Goal: Information Seeking & Learning: Learn about a topic

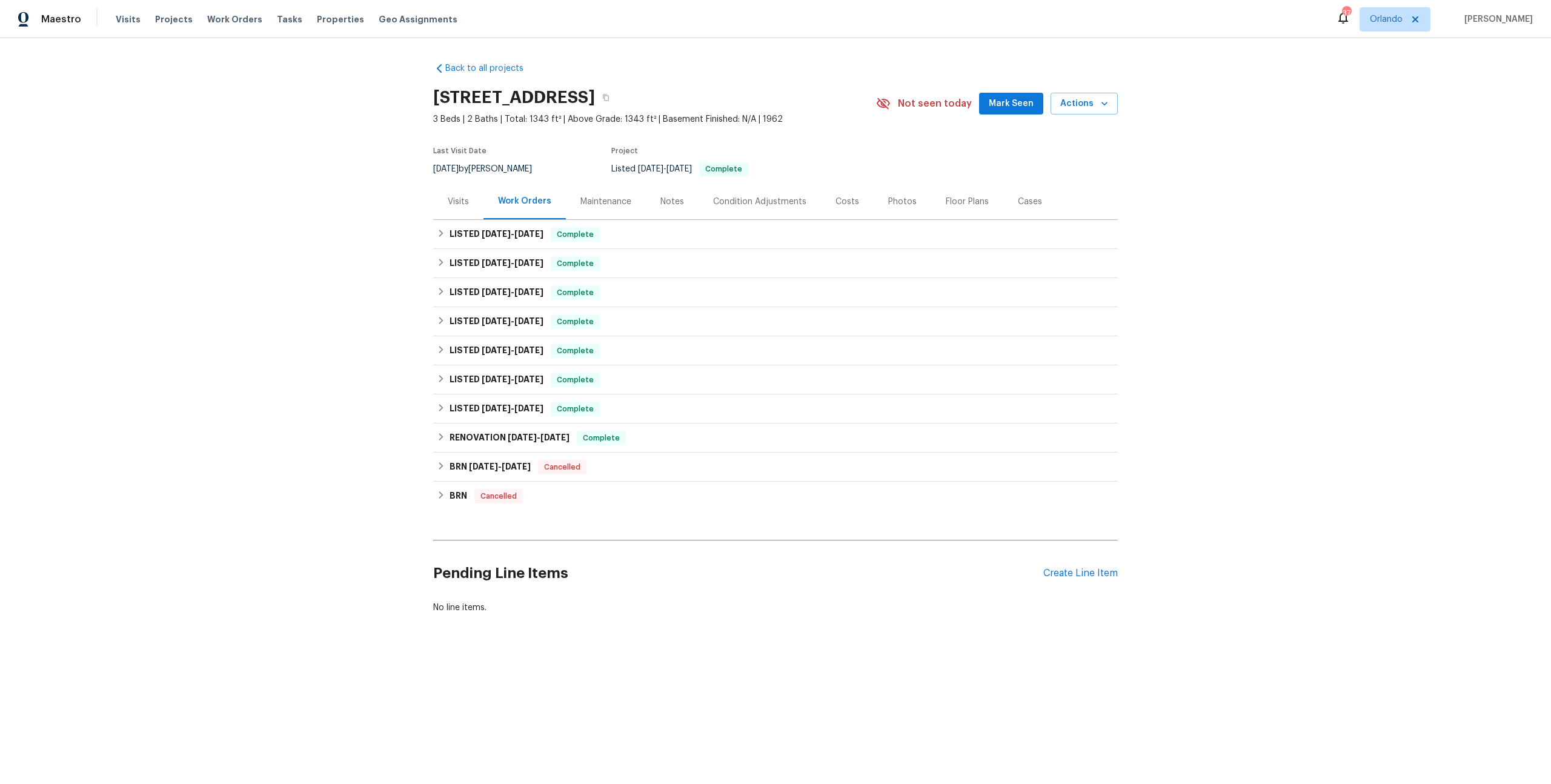
click at [826, 210] on div "Costs" at bounding box center [847, 201] width 53 height 36
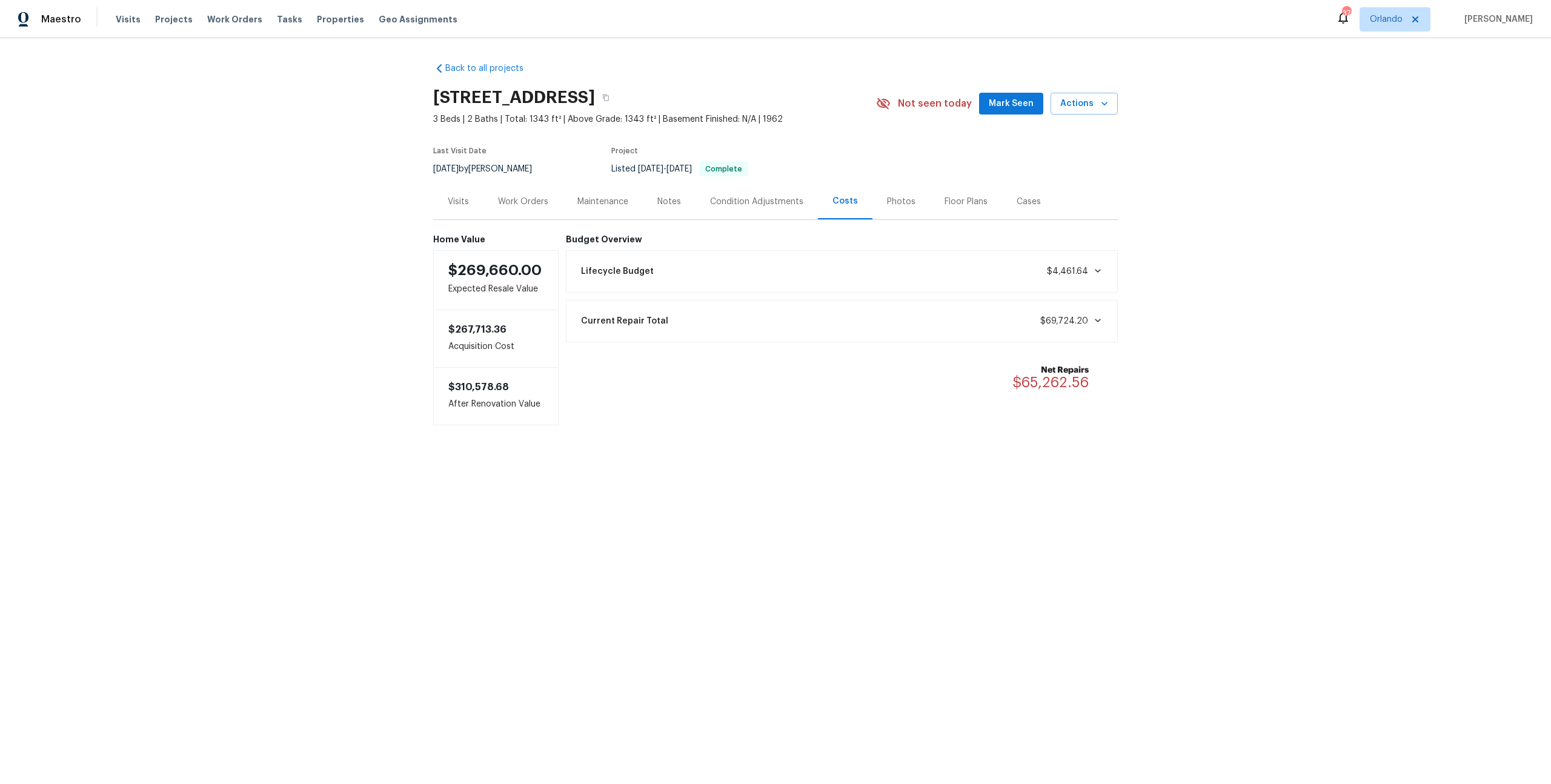
click at [539, 213] on div "Work Orders" at bounding box center [523, 201] width 79 height 36
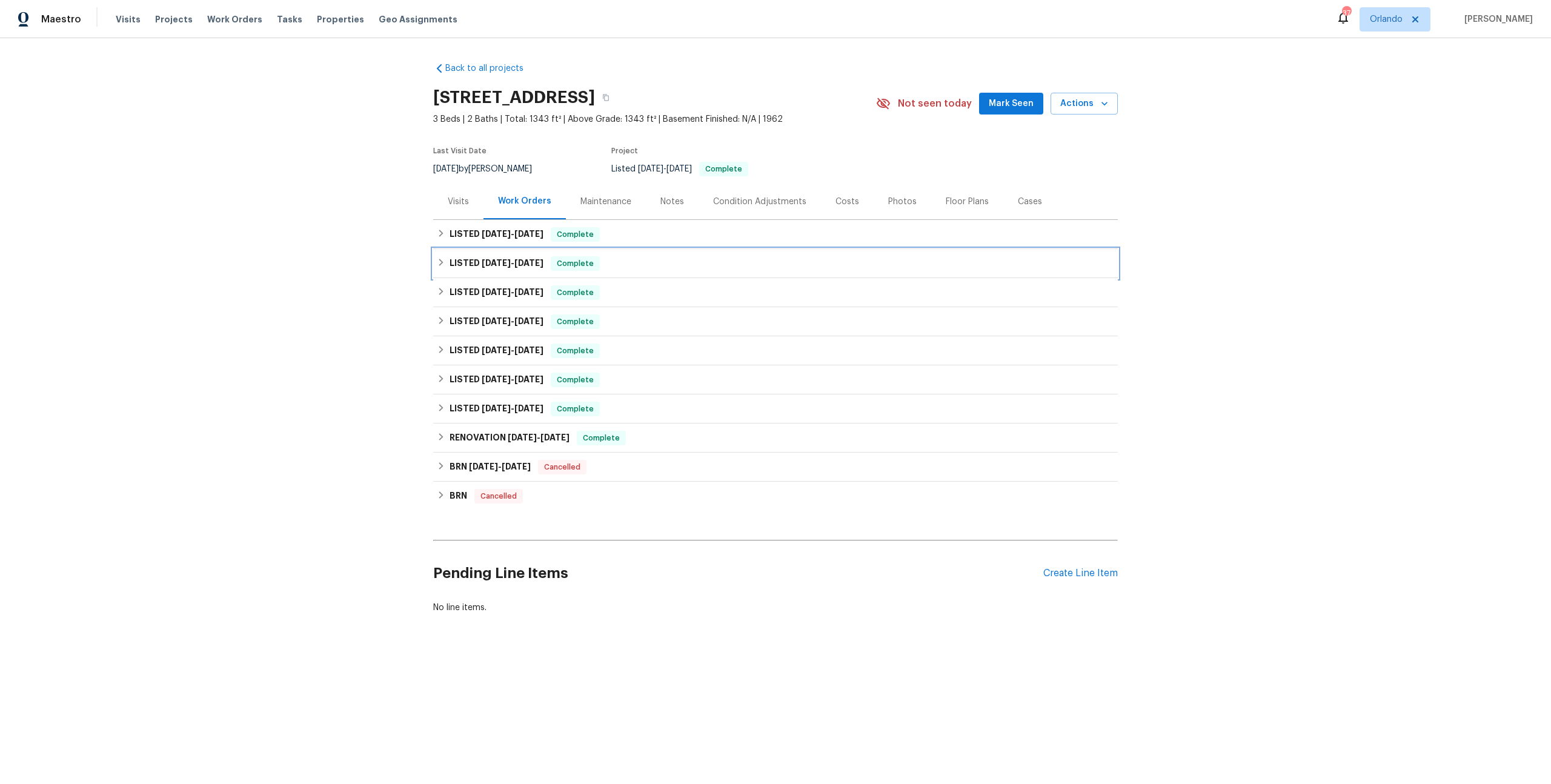
click at [508, 267] on h6 "LISTED [DATE] - [DATE]" at bounding box center [496, 263] width 94 height 15
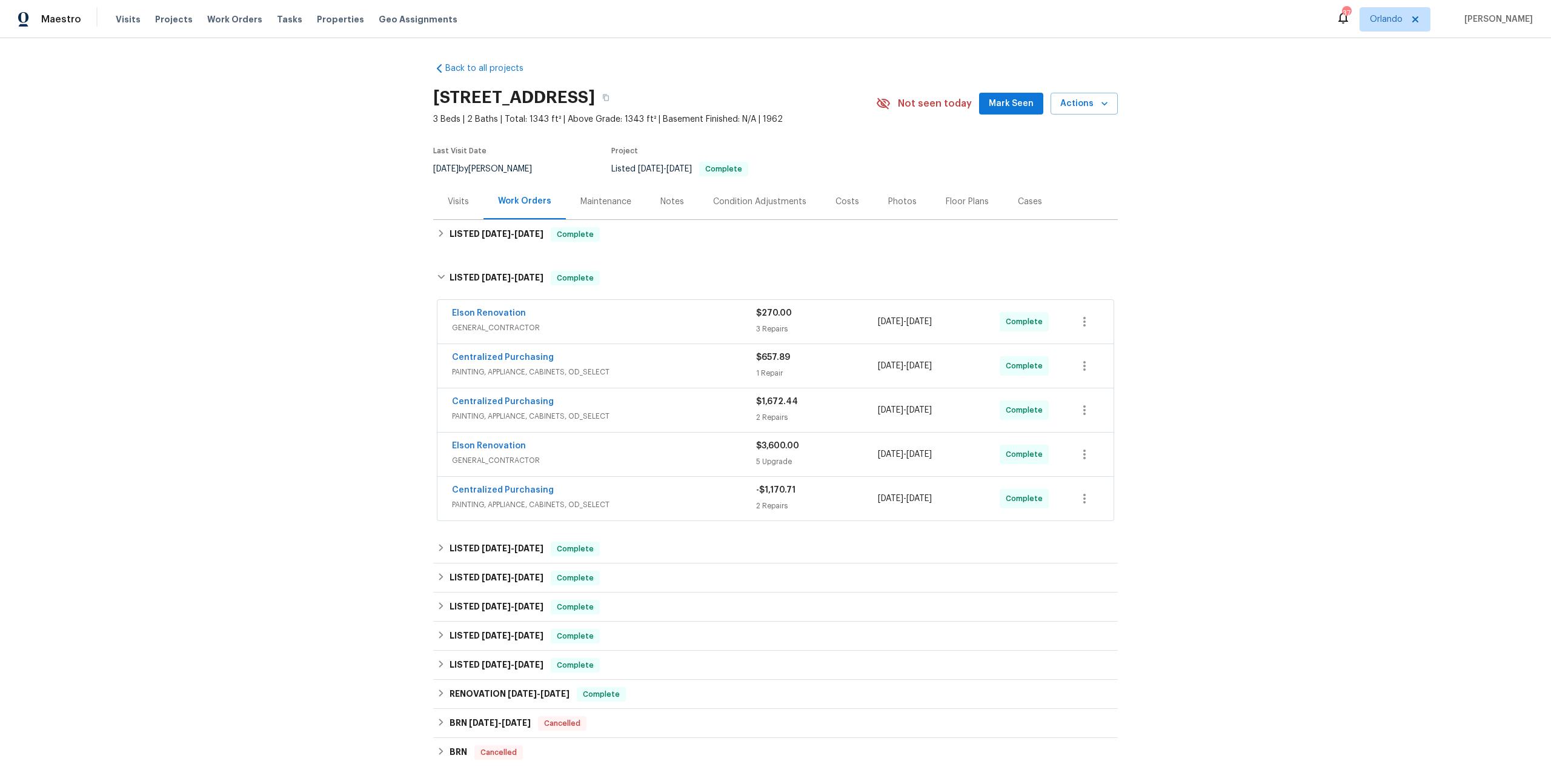
click at [633, 490] on div "Centralized Purchasing" at bounding box center [604, 491] width 304 height 15
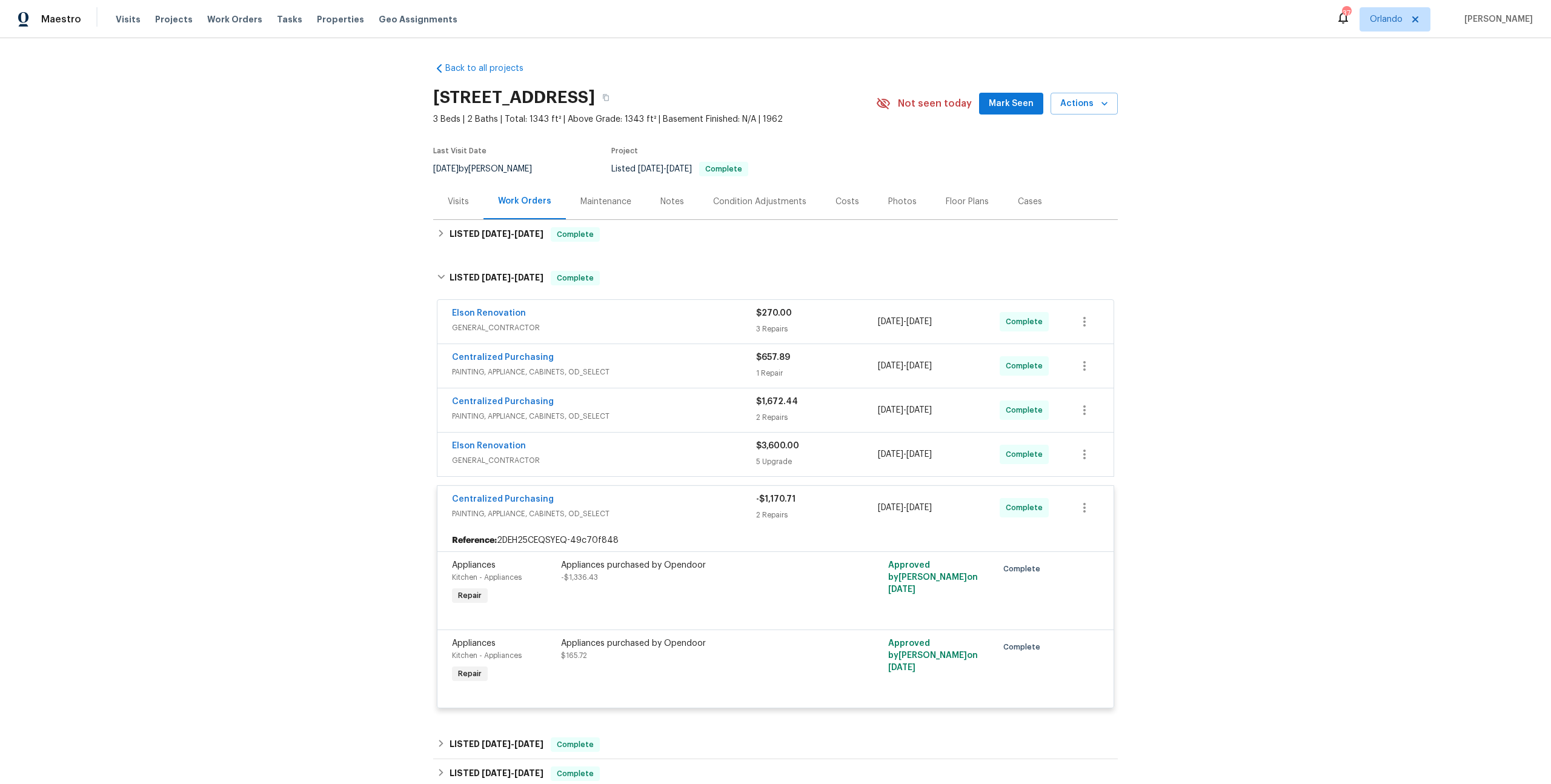
scroll to position [23, 0]
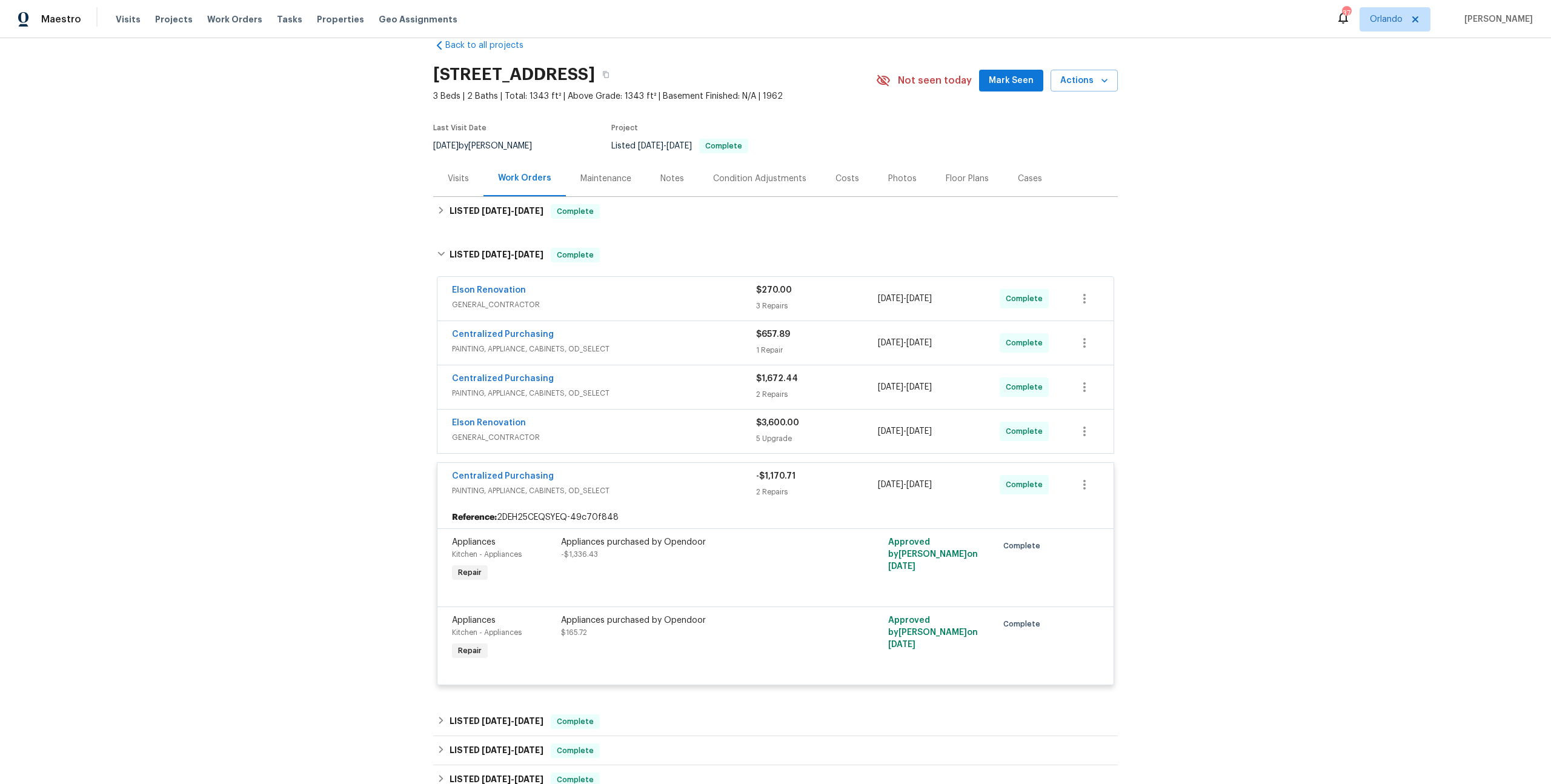
click at [647, 434] on span "GENERAL_CONTRACTOR" at bounding box center [604, 437] width 304 height 12
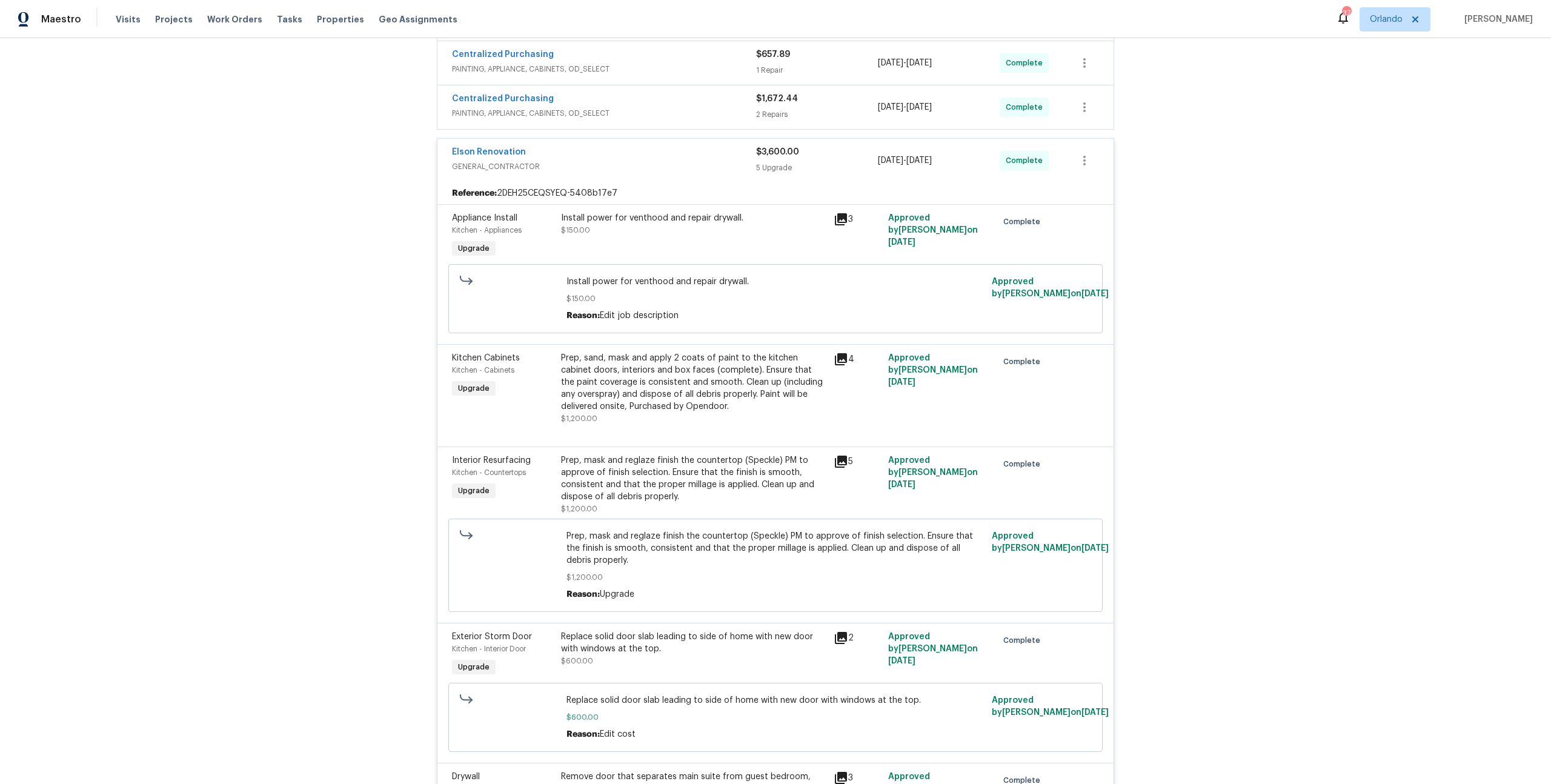
scroll to position [428, 0]
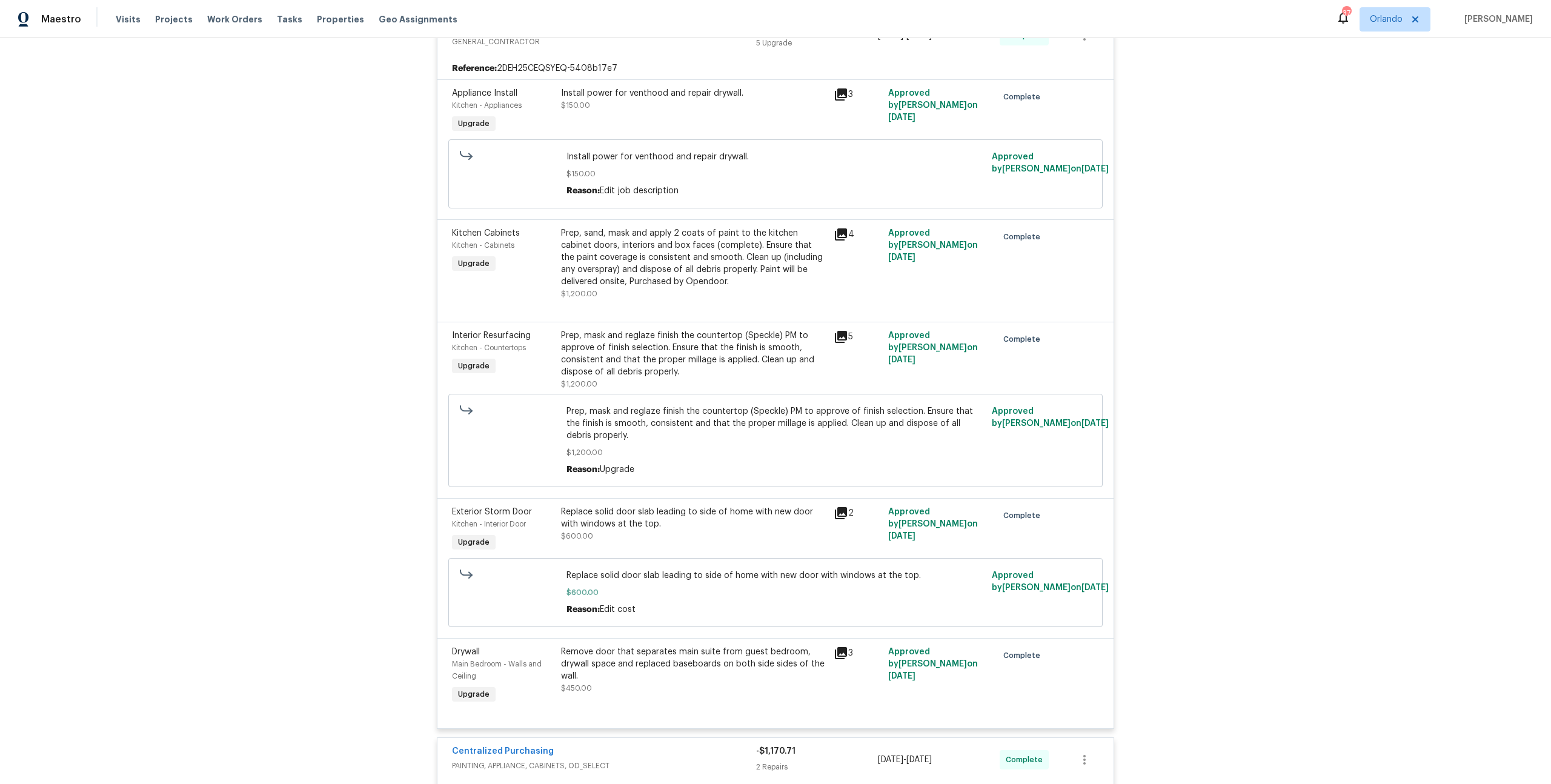
click at [835, 236] on icon at bounding box center [841, 234] width 15 height 15
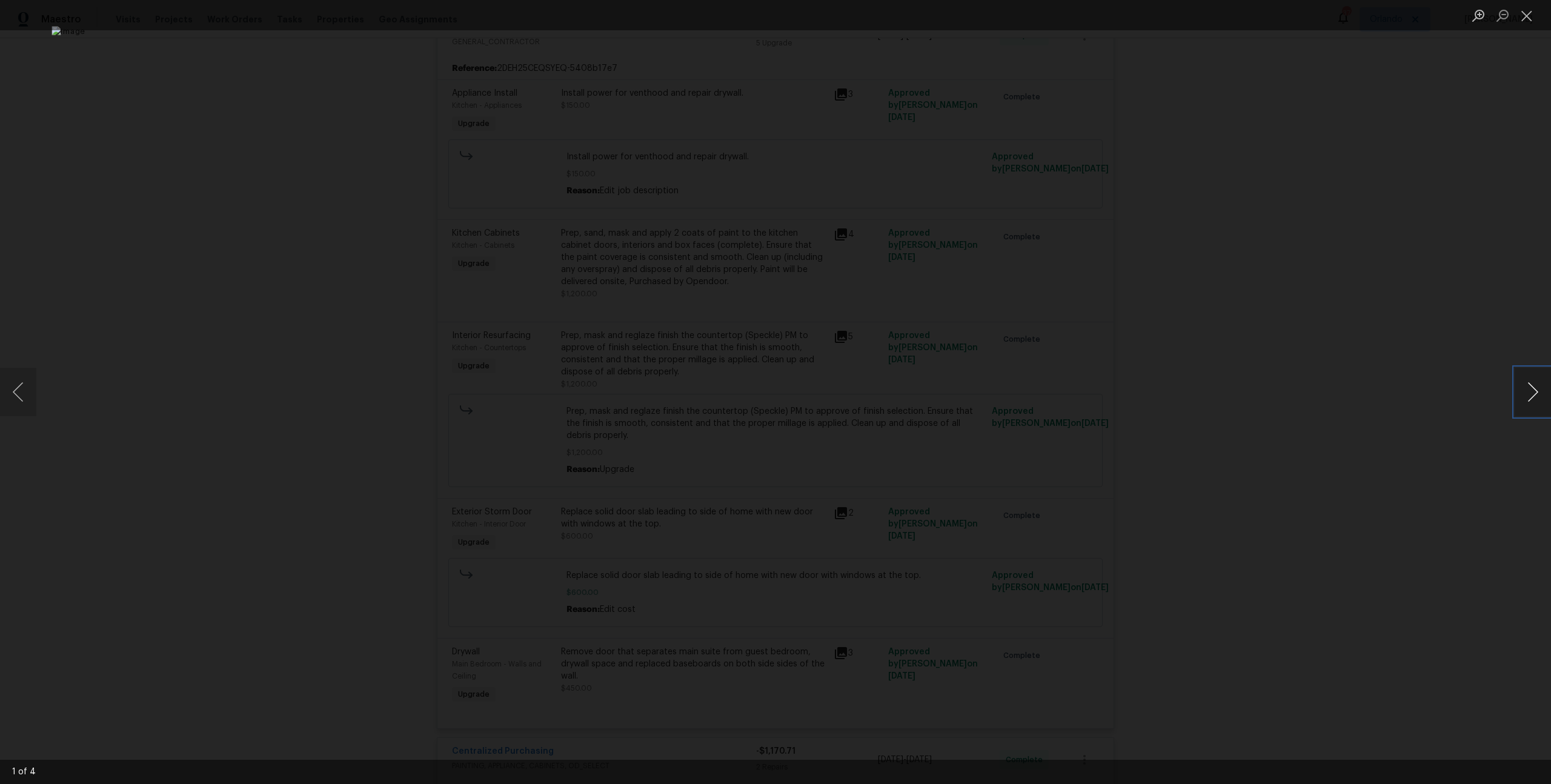
click at [1524, 392] on button "Next image" at bounding box center [1533, 392] width 36 height 49
click at [1219, 443] on div "Lightbox" at bounding box center [776, 392] width 1551 height 784
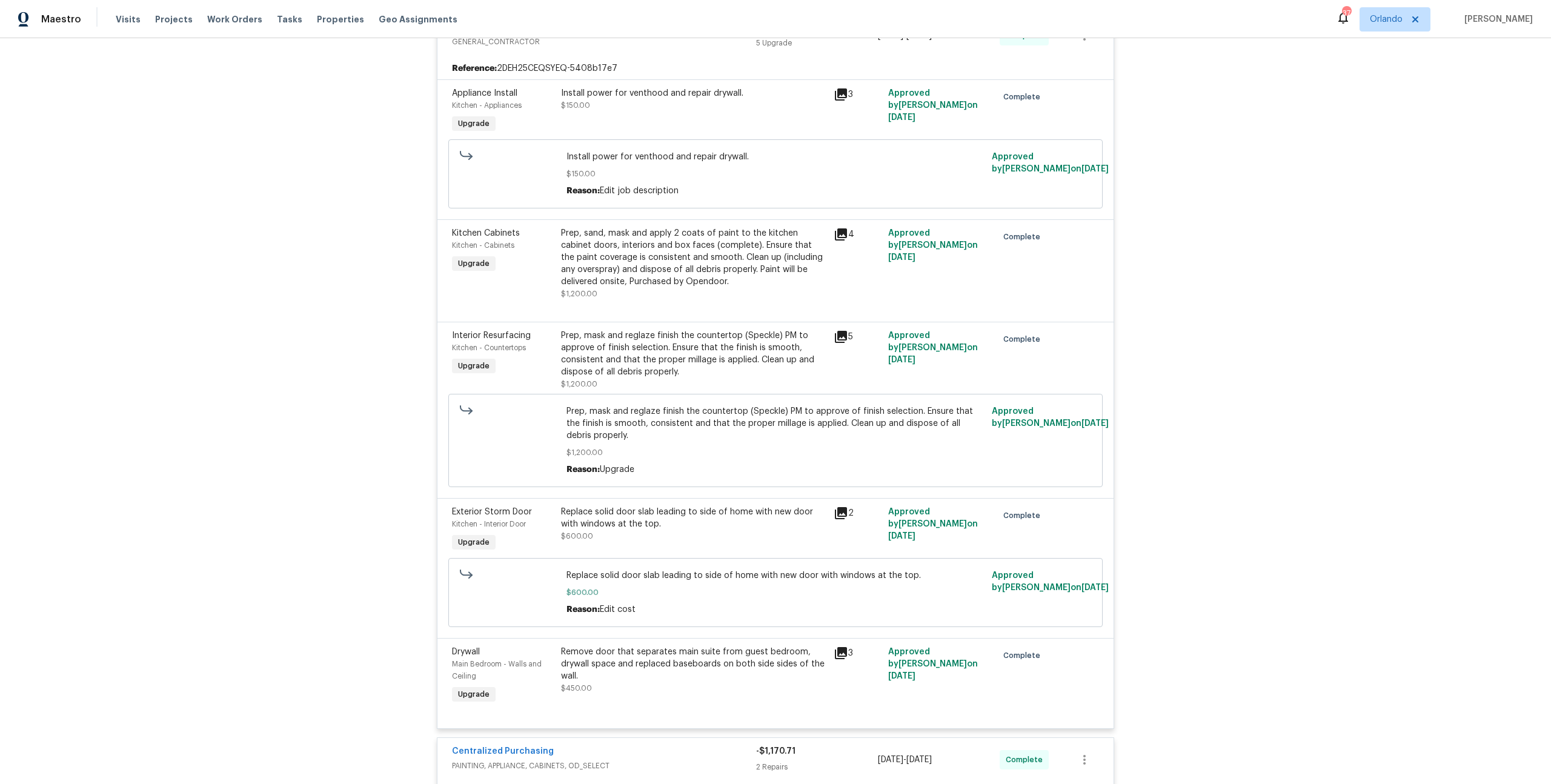
click at [835, 340] on icon at bounding box center [841, 337] width 12 height 12
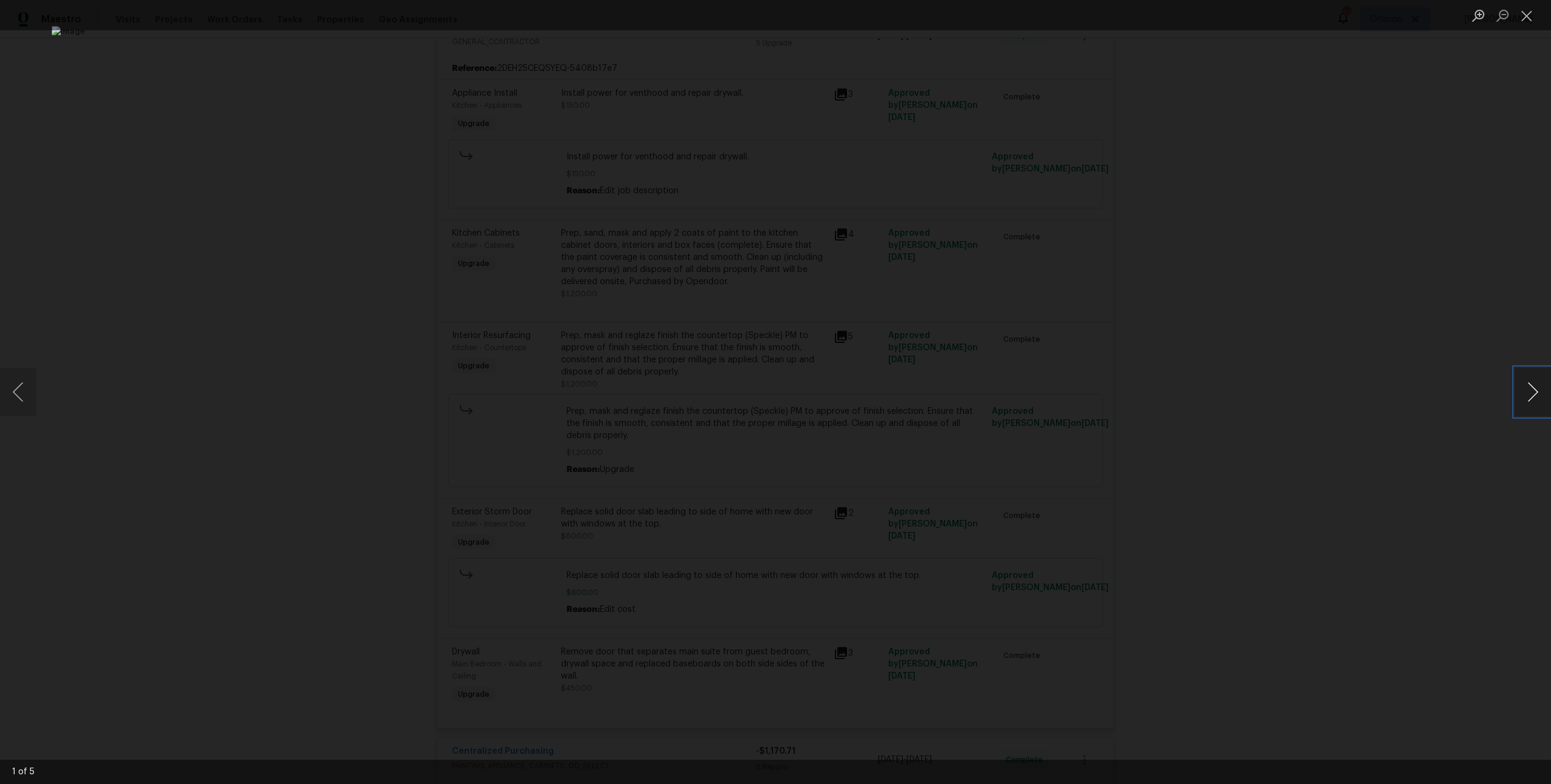
click at [1525, 403] on button "Next image" at bounding box center [1533, 392] width 36 height 49
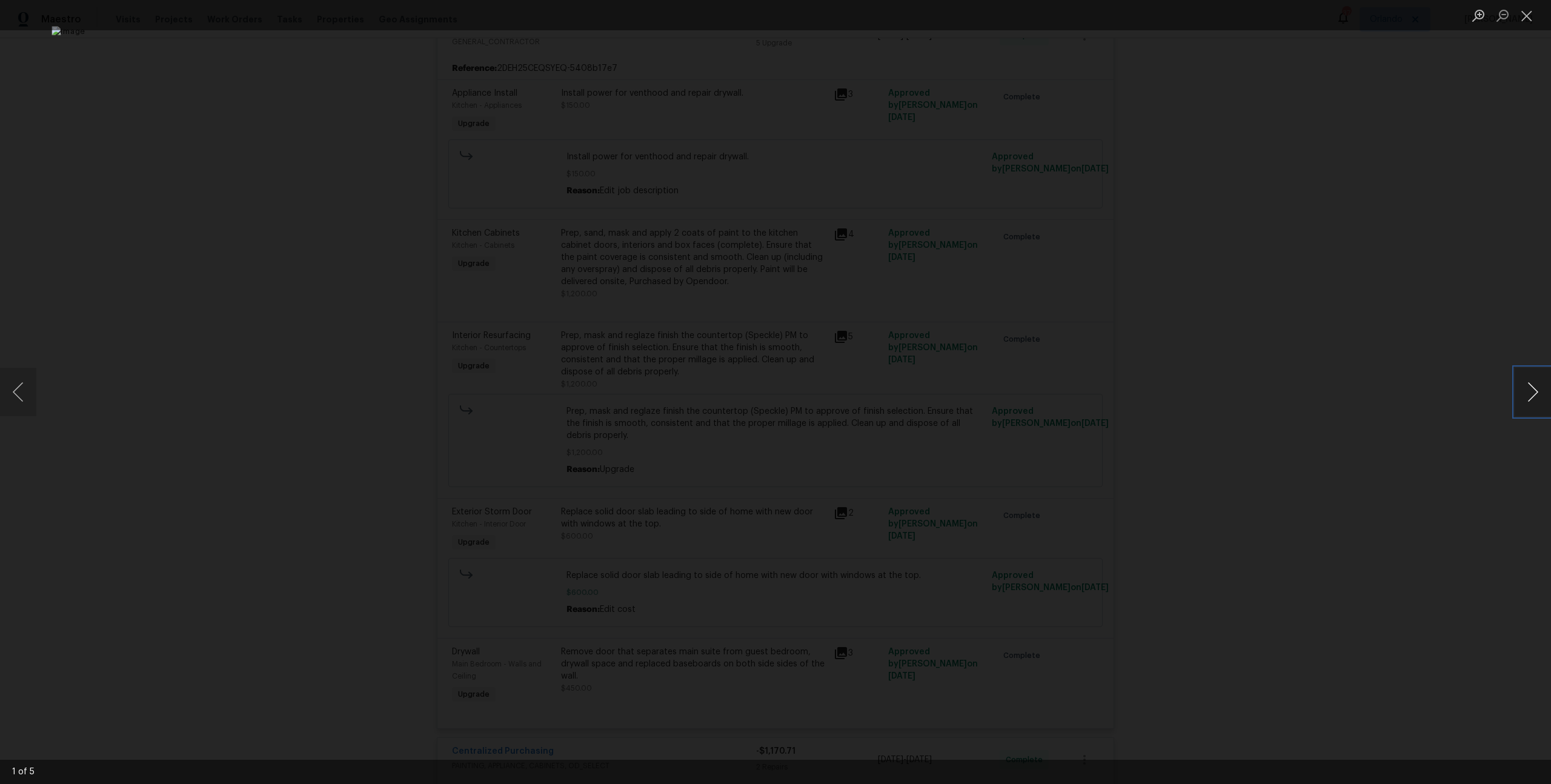
click at [1525, 403] on button "Next image" at bounding box center [1533, 392] width 36 height 49
click at [1256, 376] on div "Lightbox" at bounding box center [776, 392] width 1551 height 784
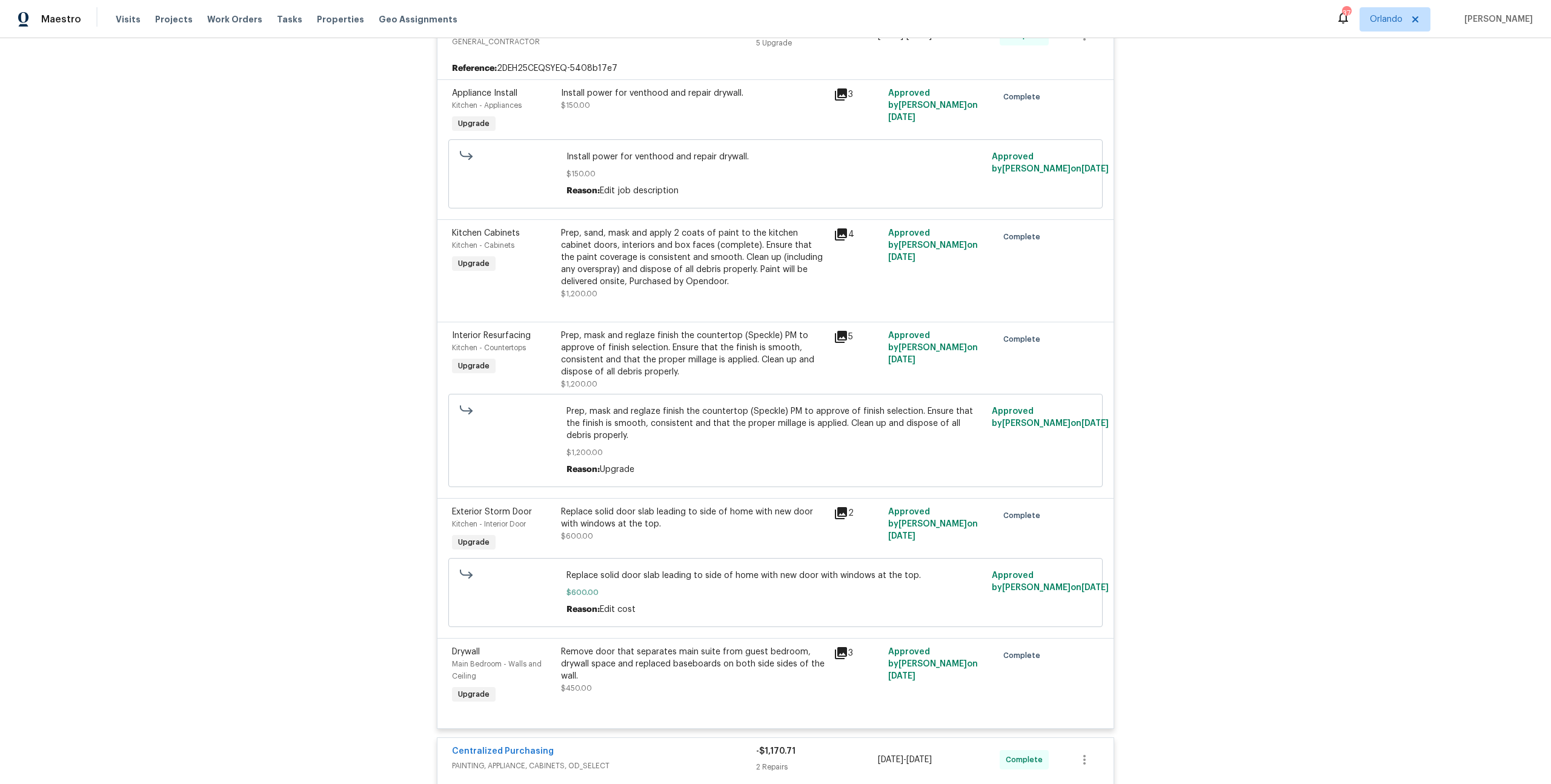
click at [188, 389] on div "Back to all projects [STREET_ADDRESS] 3 Beds | 2 Baths | Total: 1343 ft² | Abov…" at bounding box center [776, 411] width 1551 height 746
click at [835, 335] on icon at bounding box center [841, 337] width 12 height 12
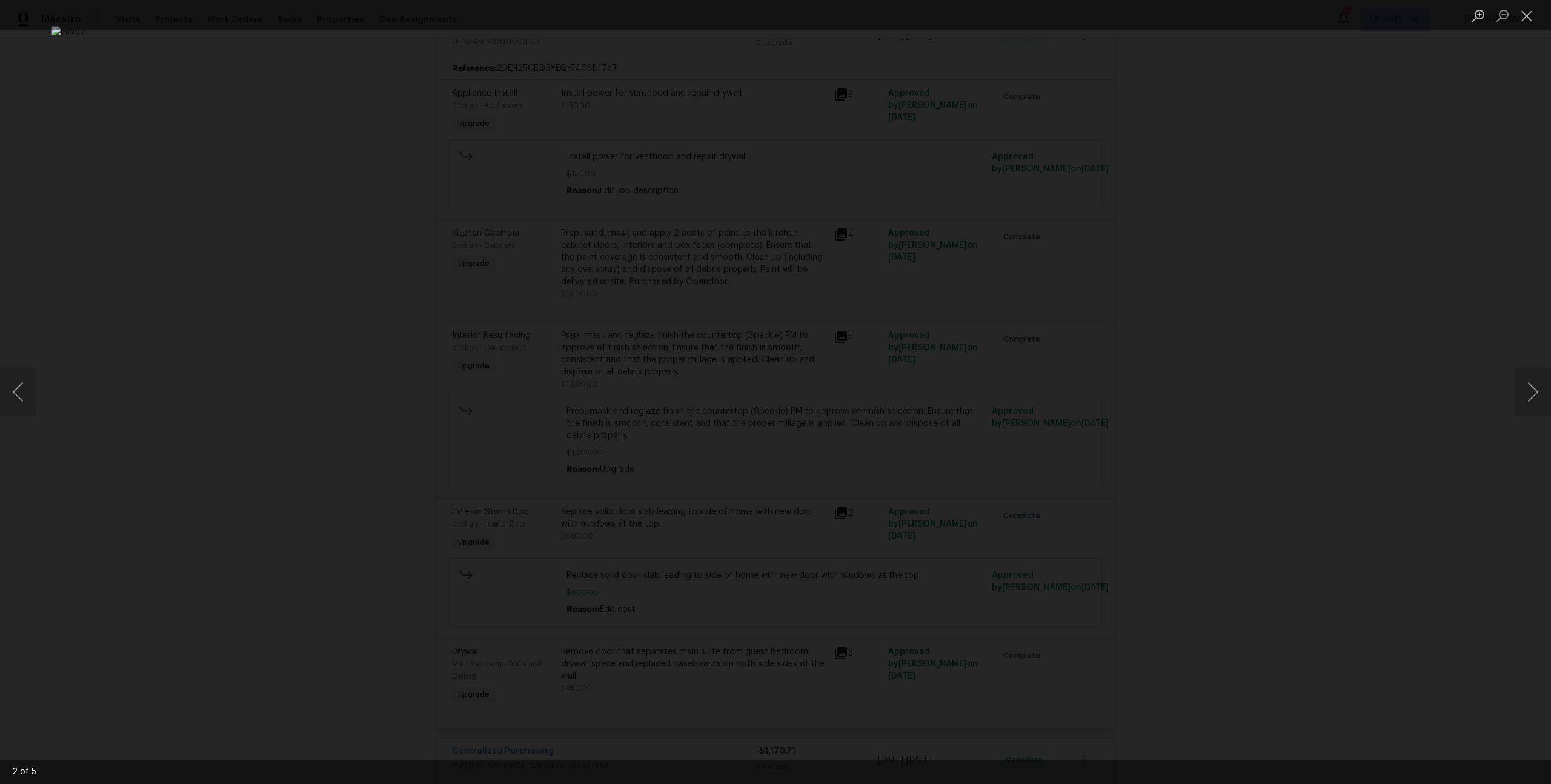
click at [359, 337] on div "Lightbox" at bounding box center [776, 392] width 1551 height 784
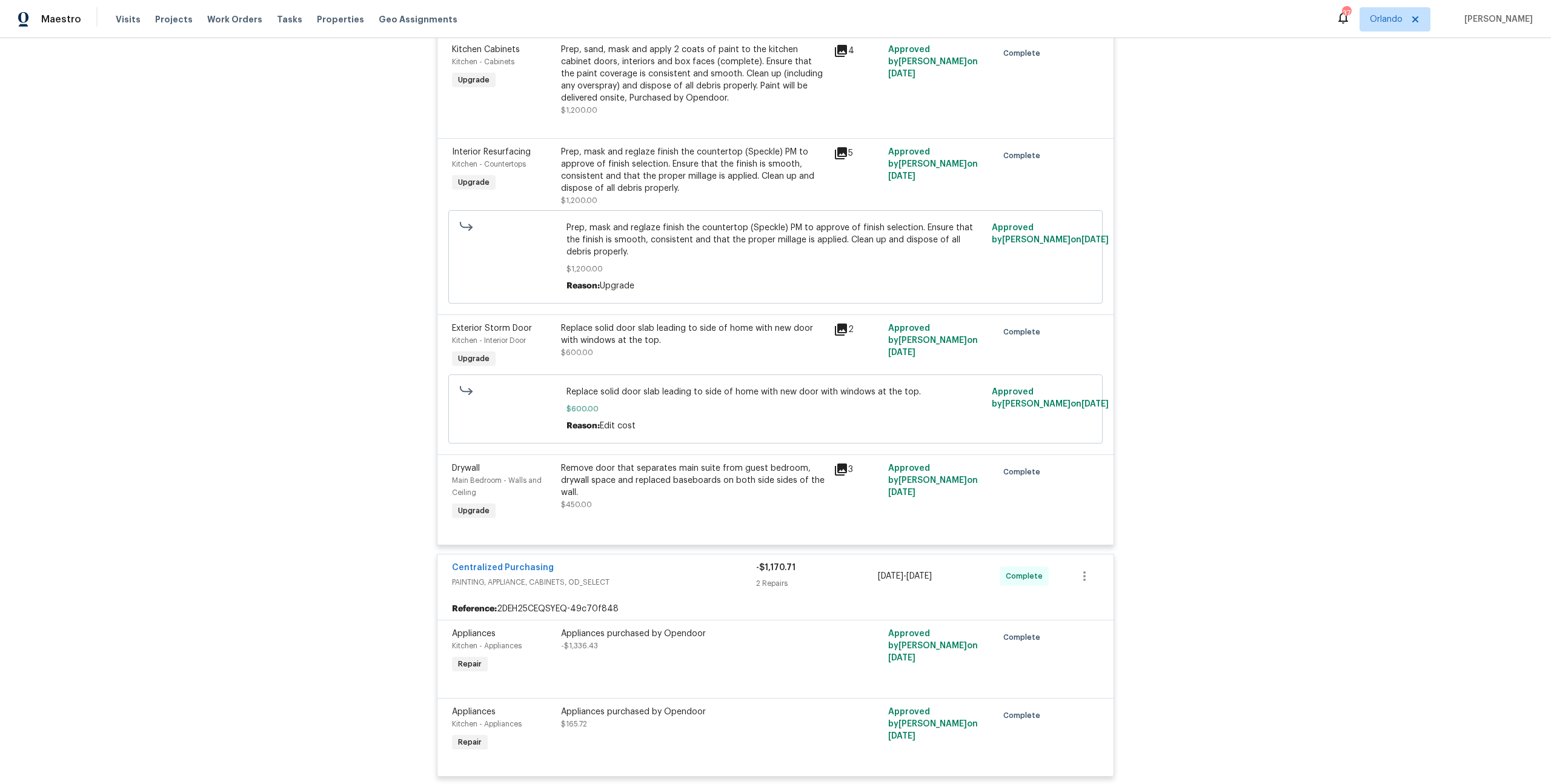
scroll to position [636, 0]
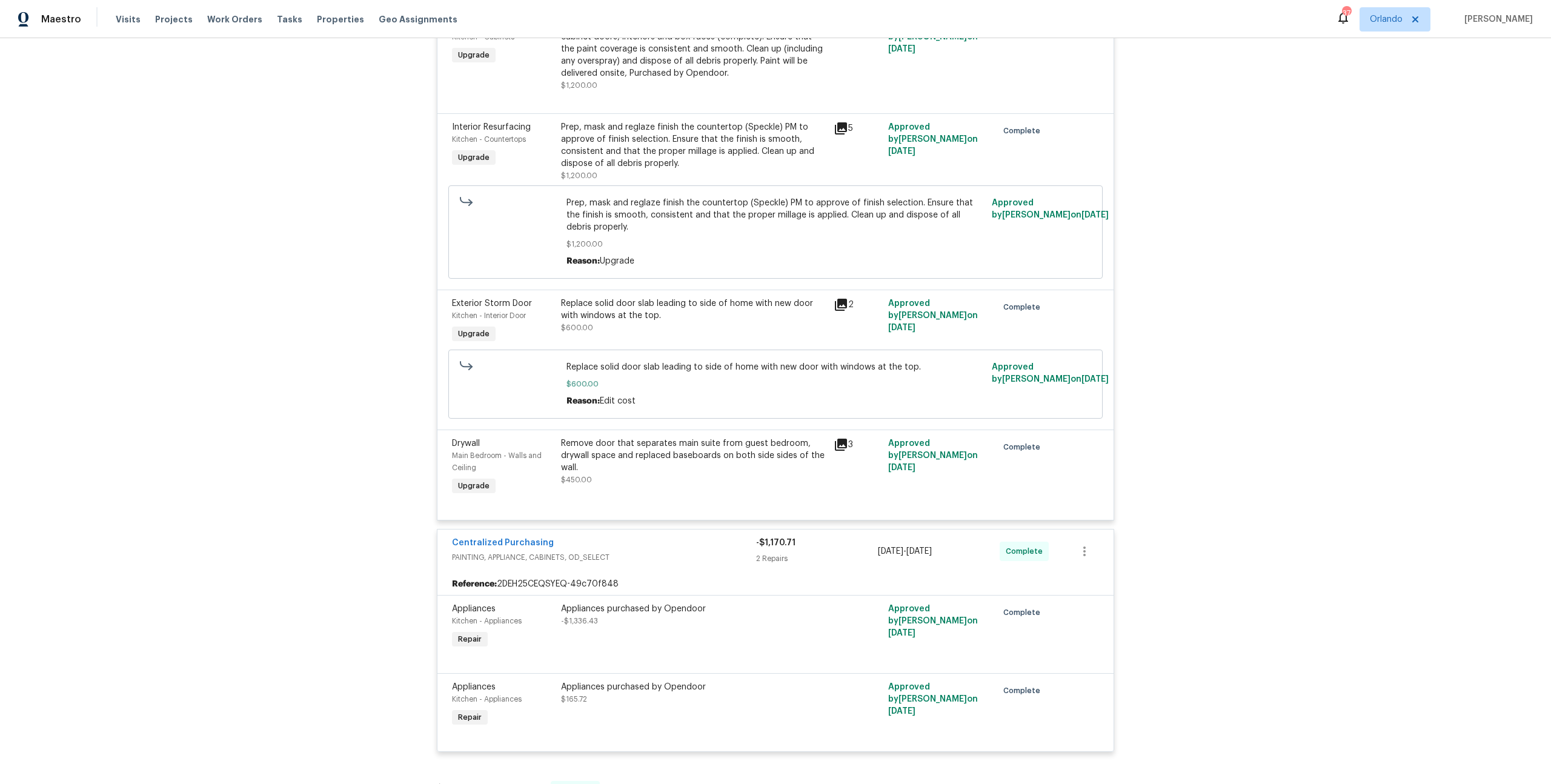
click at [839, 447] on icon at bounding box center [841, 445] width 15 height 15
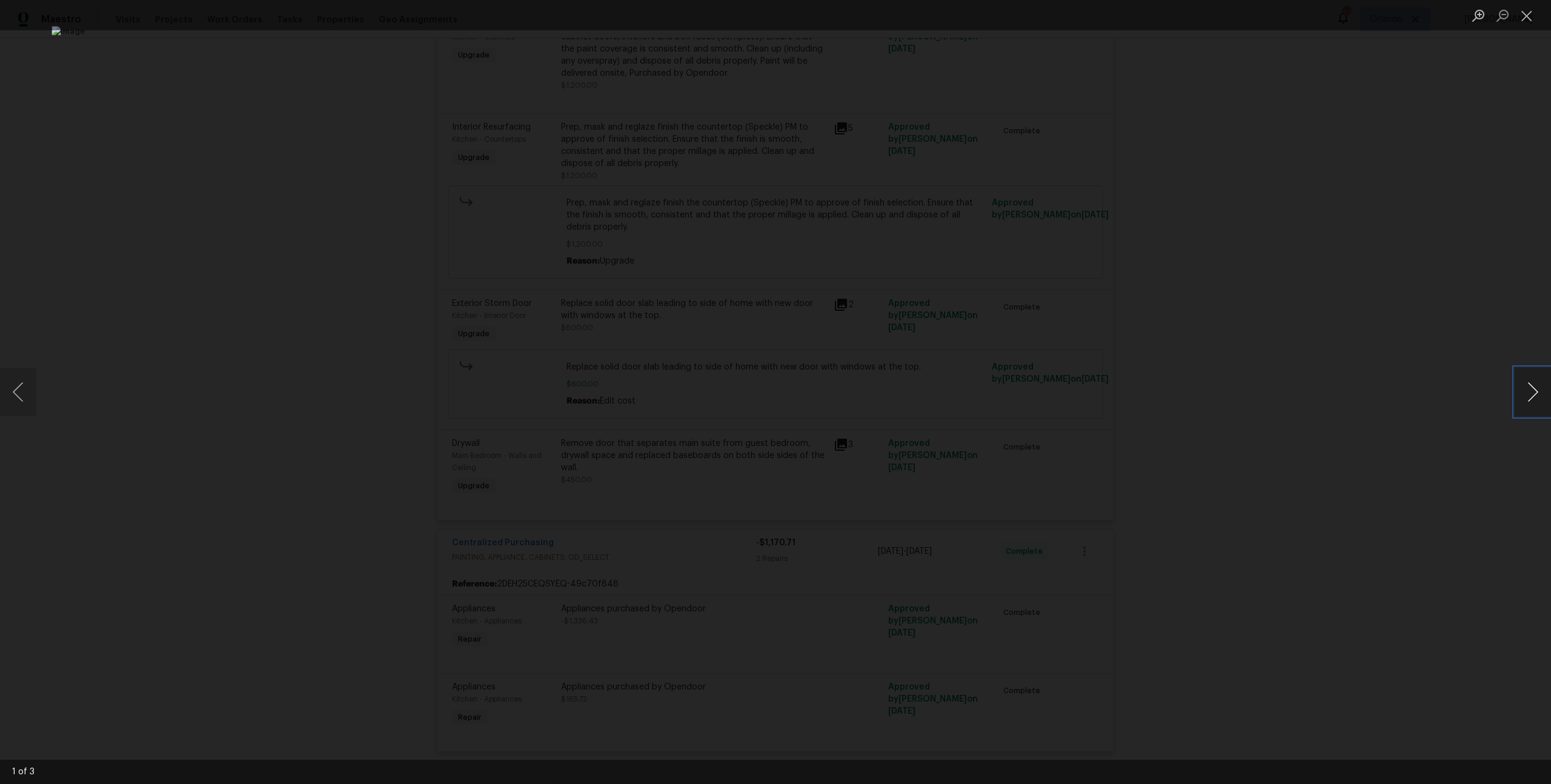
click at [1540, 405] on button "Next image" at bounding box center [1533, 392] width 36 height 49
click at [1541, 403] on button "Next image" at bounding box center [1533, 392] width 36 height 49
click at [1539, 401] on button "Next image" at bounding box center [1533, 392] width 36 height 49
click at [1451, 397] on div "Lightbox" at bounding box center [776, 392] width 1551 height 784
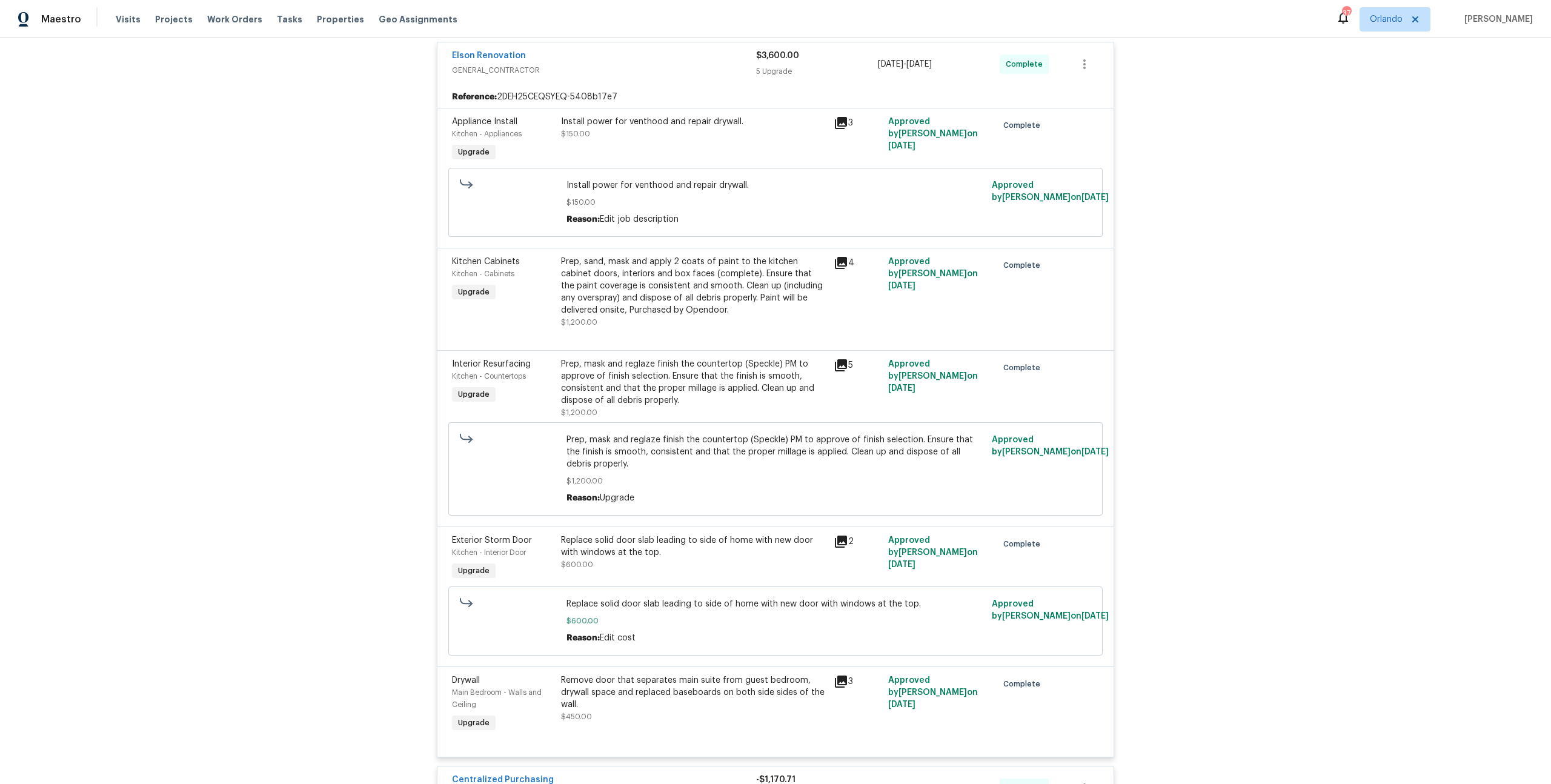
scroll to position [337, 0]
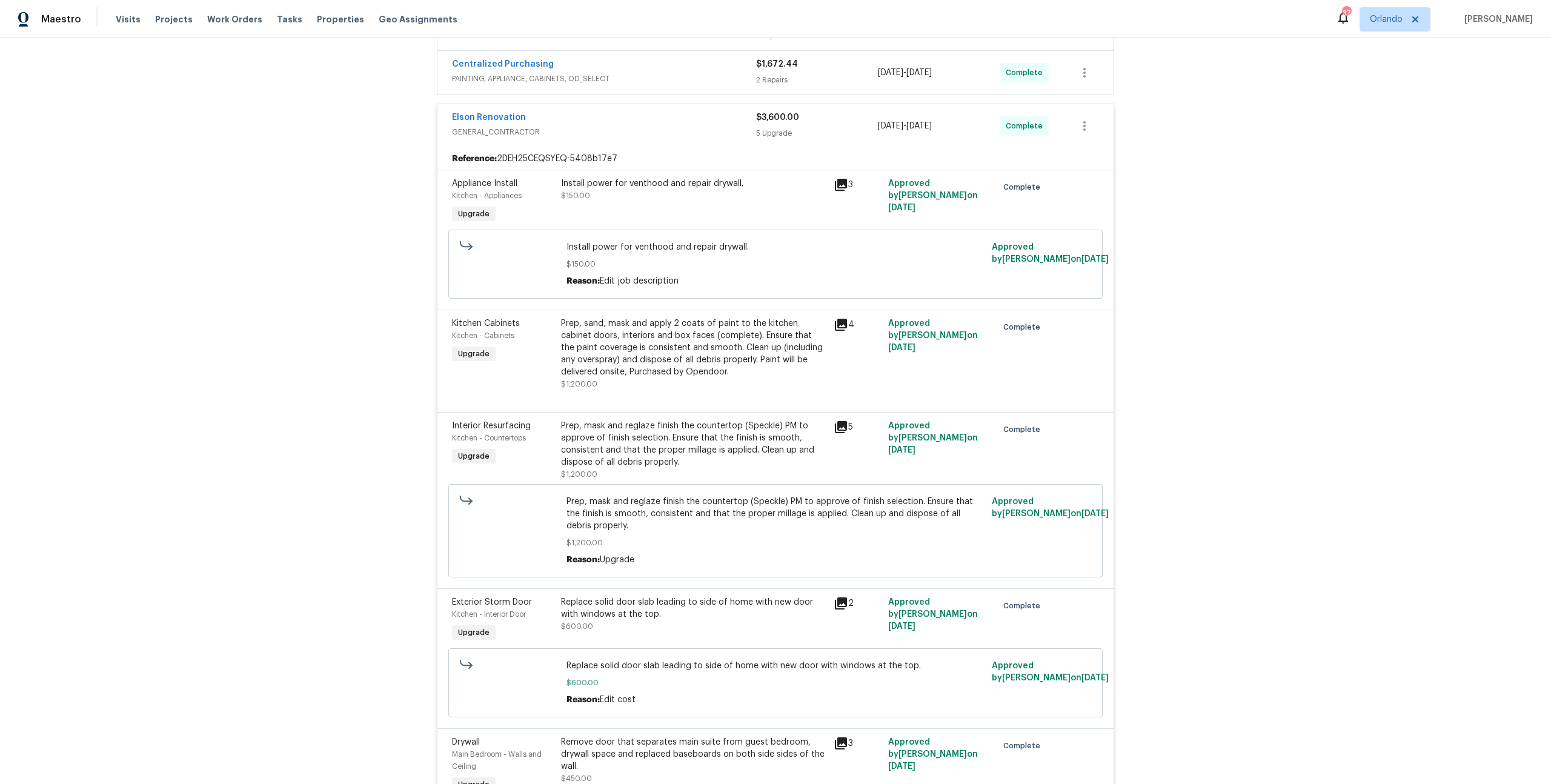
click at [659, 123] on div "Elson Renovation" at bounding box center [604, 119] width 304 height 15
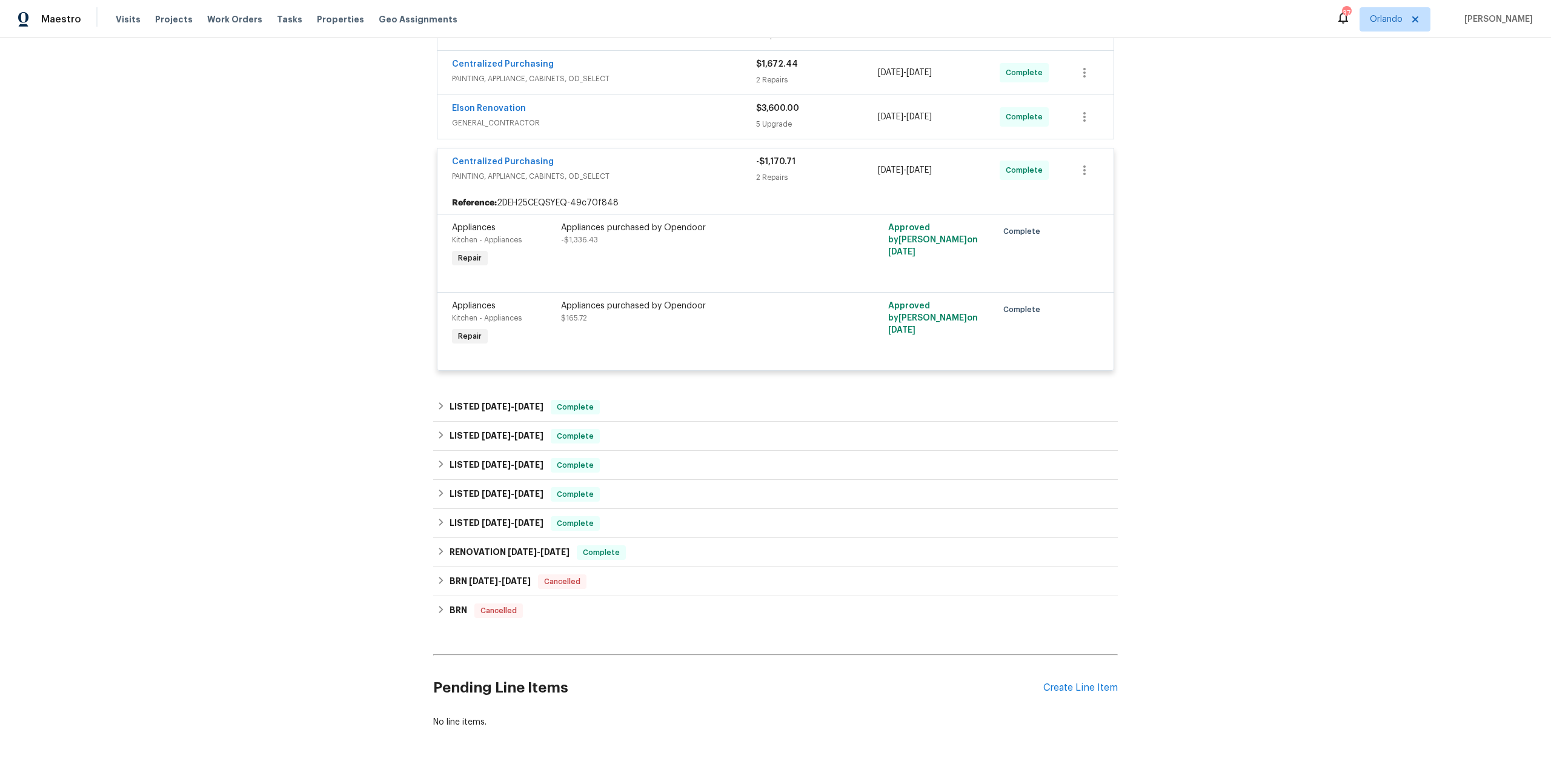
scroll to position [101, 0]
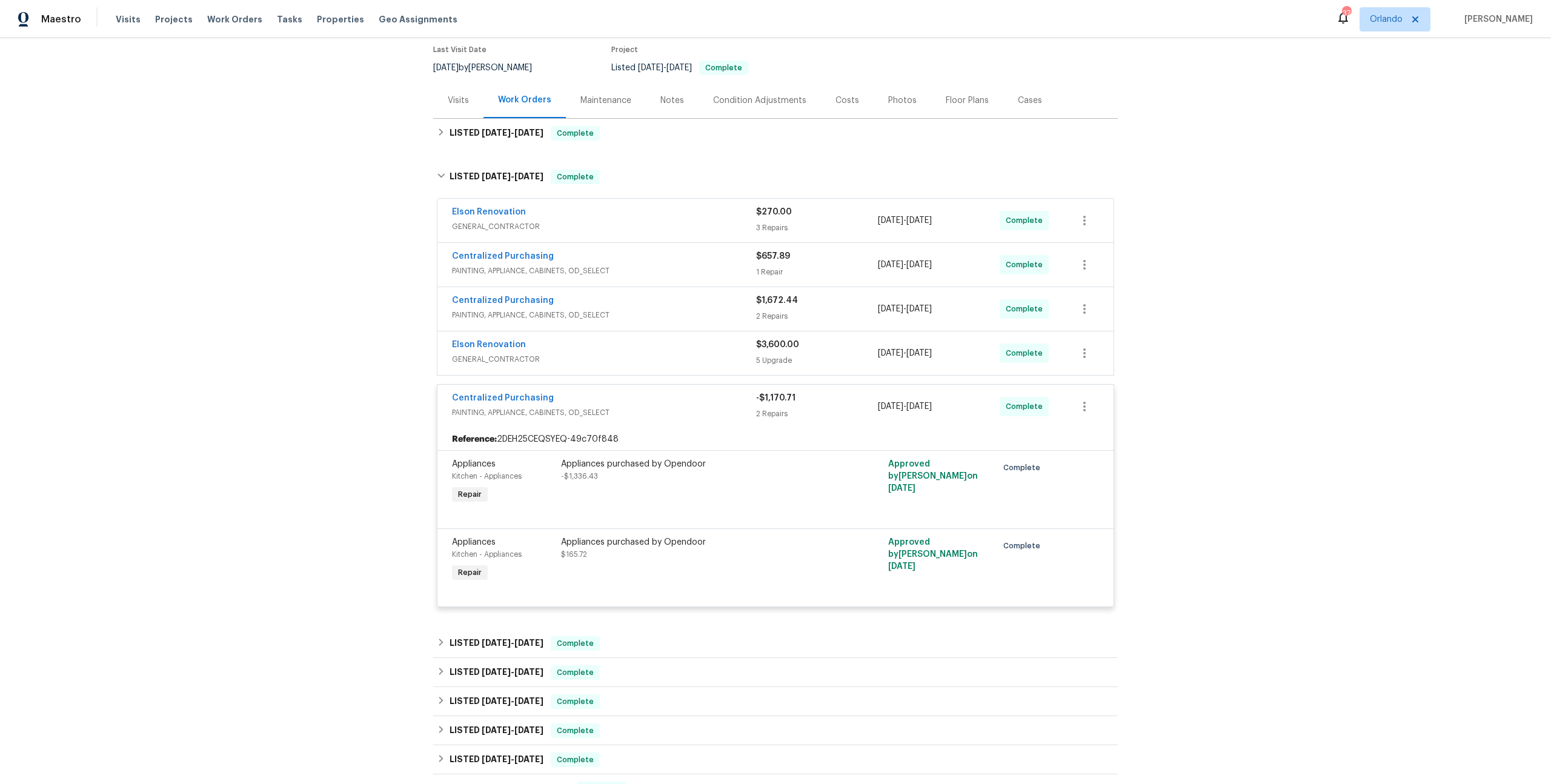
click at [641, 232] on span "GENERAL_CONTRACTOR" at bounding box center [604, 226] width 304 height 12
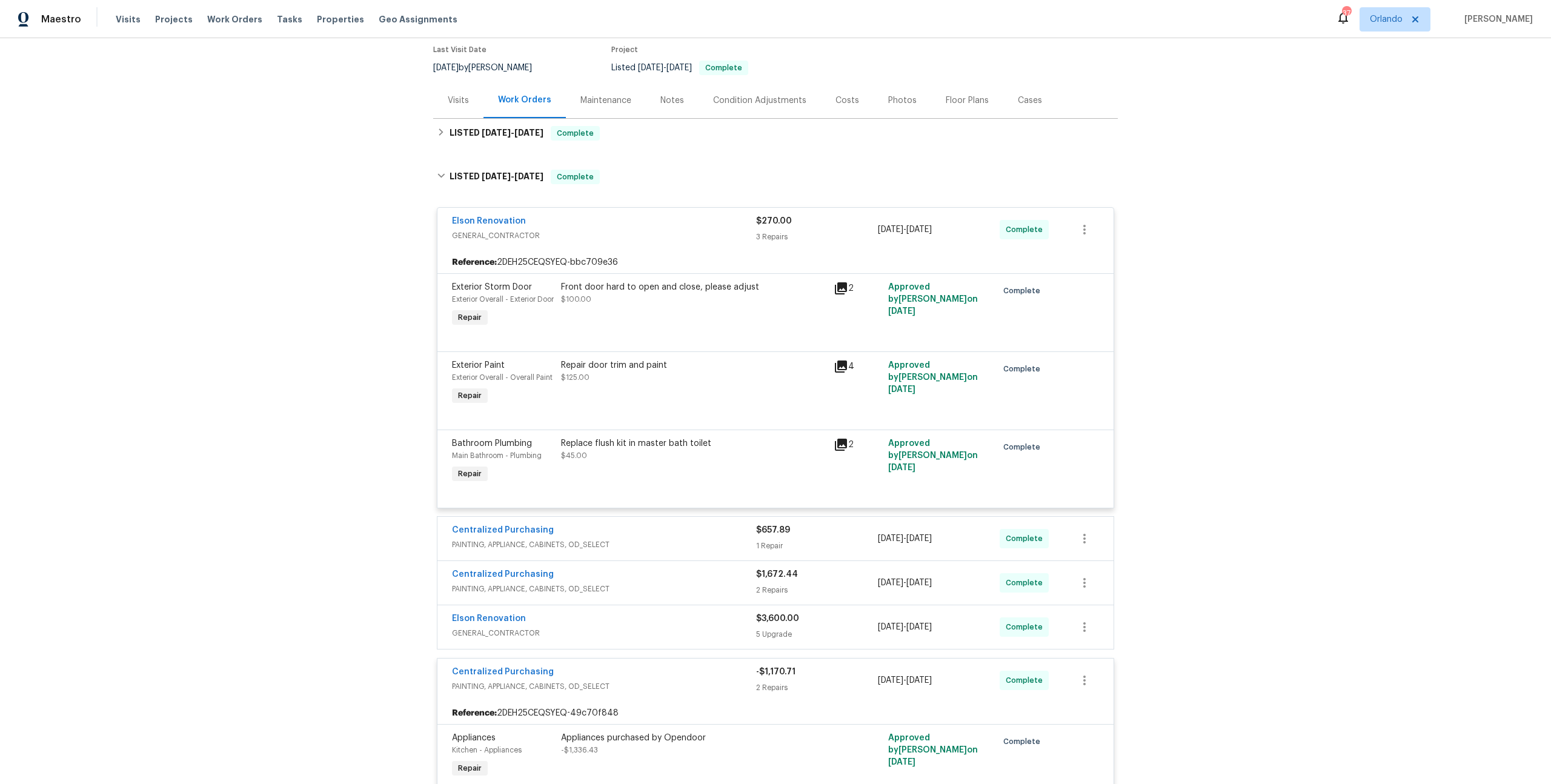
click at [641, 232] on span "GENERAL_CONTRACTOR" at bounding box center [604, 236] width 304 height 12
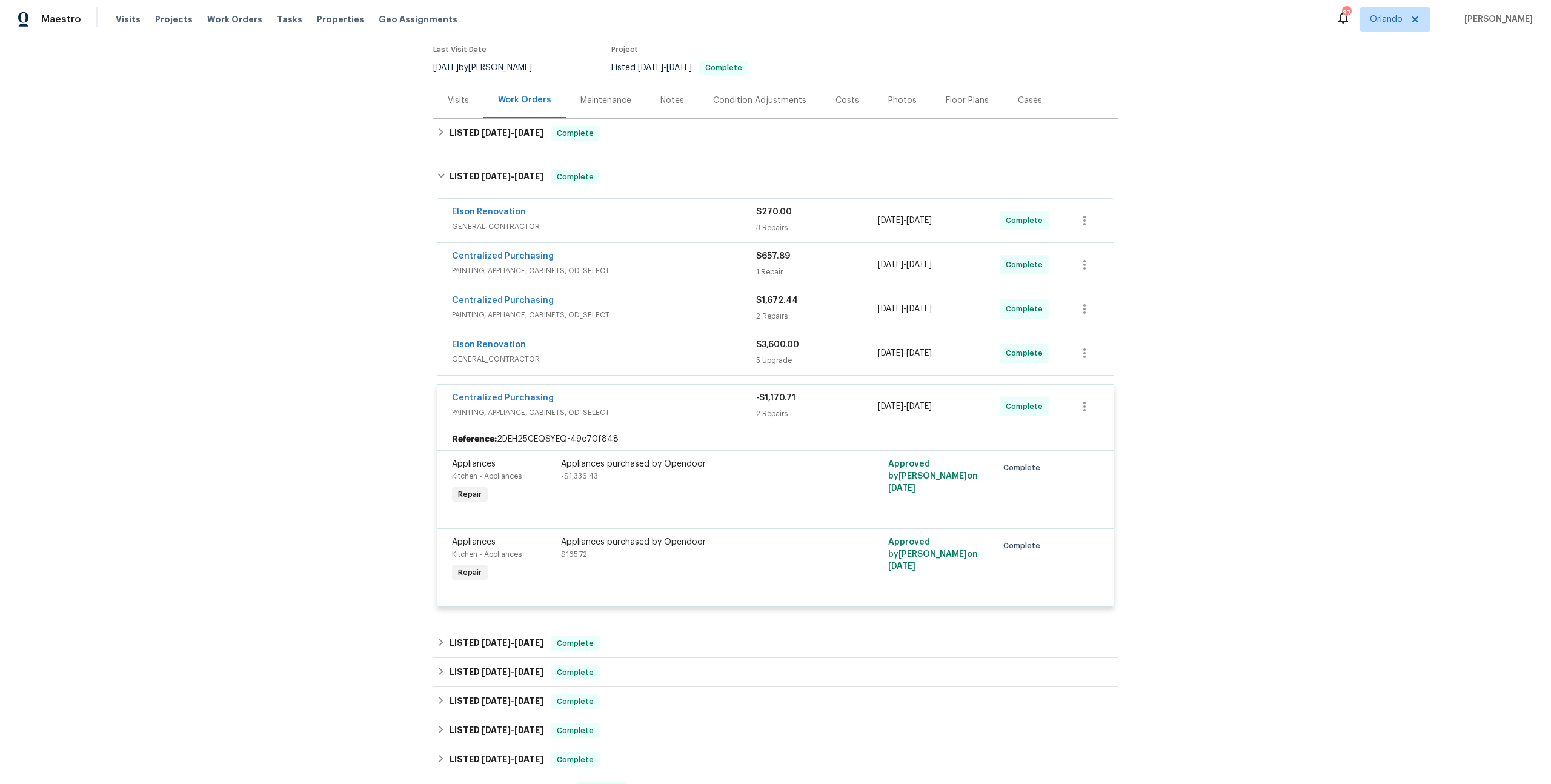
click at [631, 259] on div "Centralized Purchasing" at bounding box center [604, 257] width 304 height 15
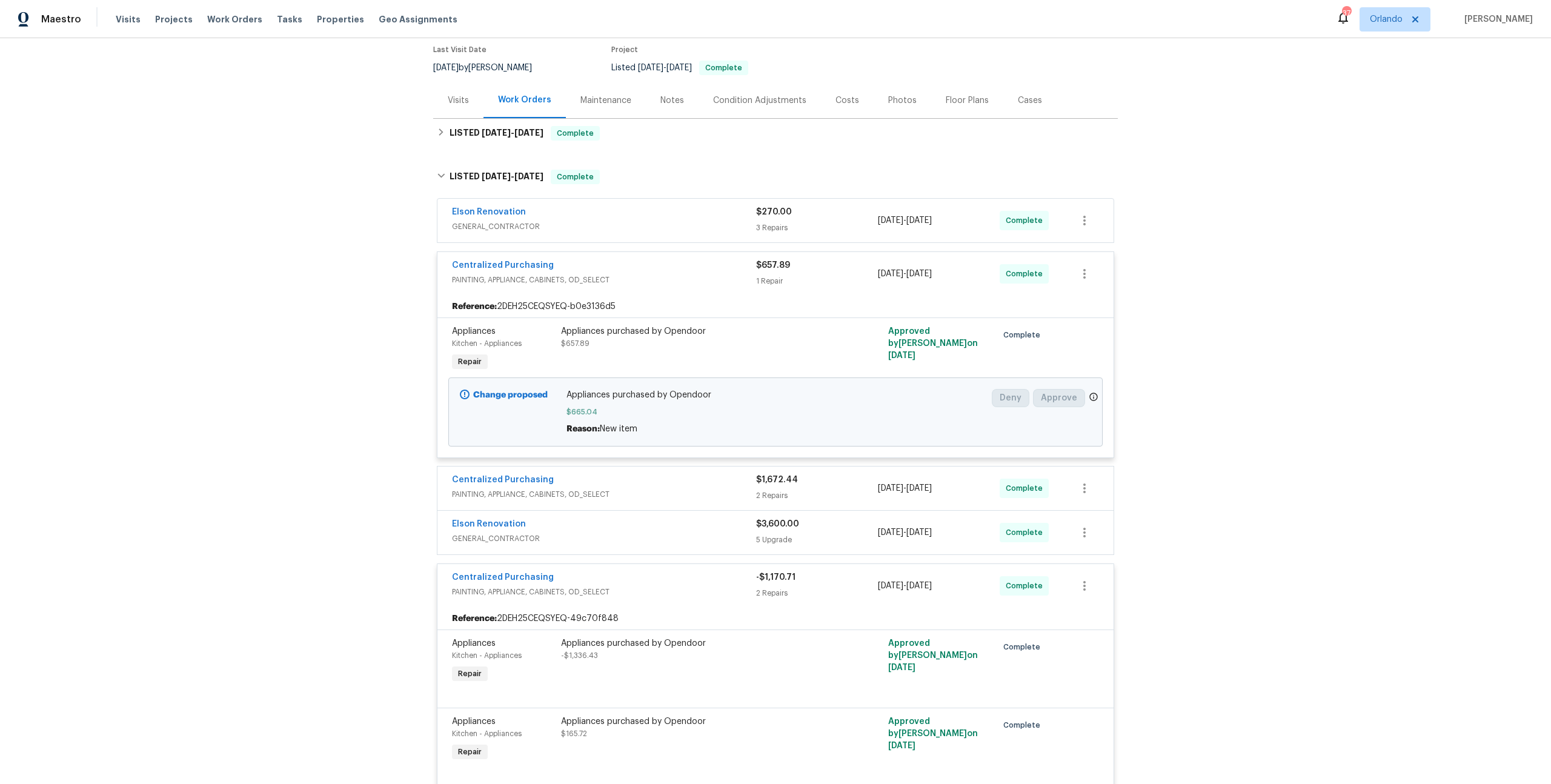
click at [636, 267] on div "Centralized Purchasing" at bounding box center [604, 266] width 304 height 15
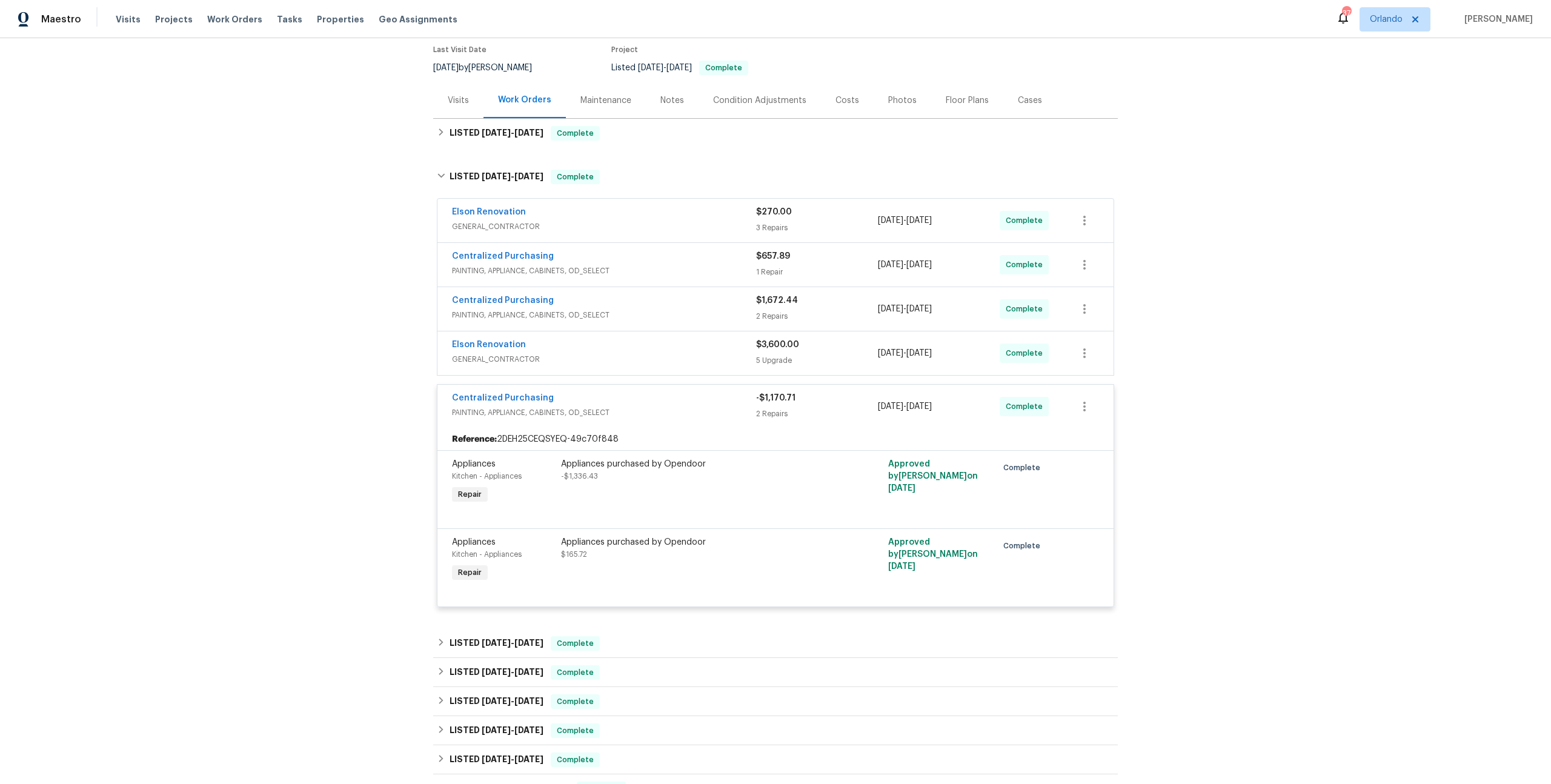
click at [651, 311] on span "PAINTING, APPLIANCE, CABINETS, OD_SELECT" at bounding box center [604, 315] width 304 height 12
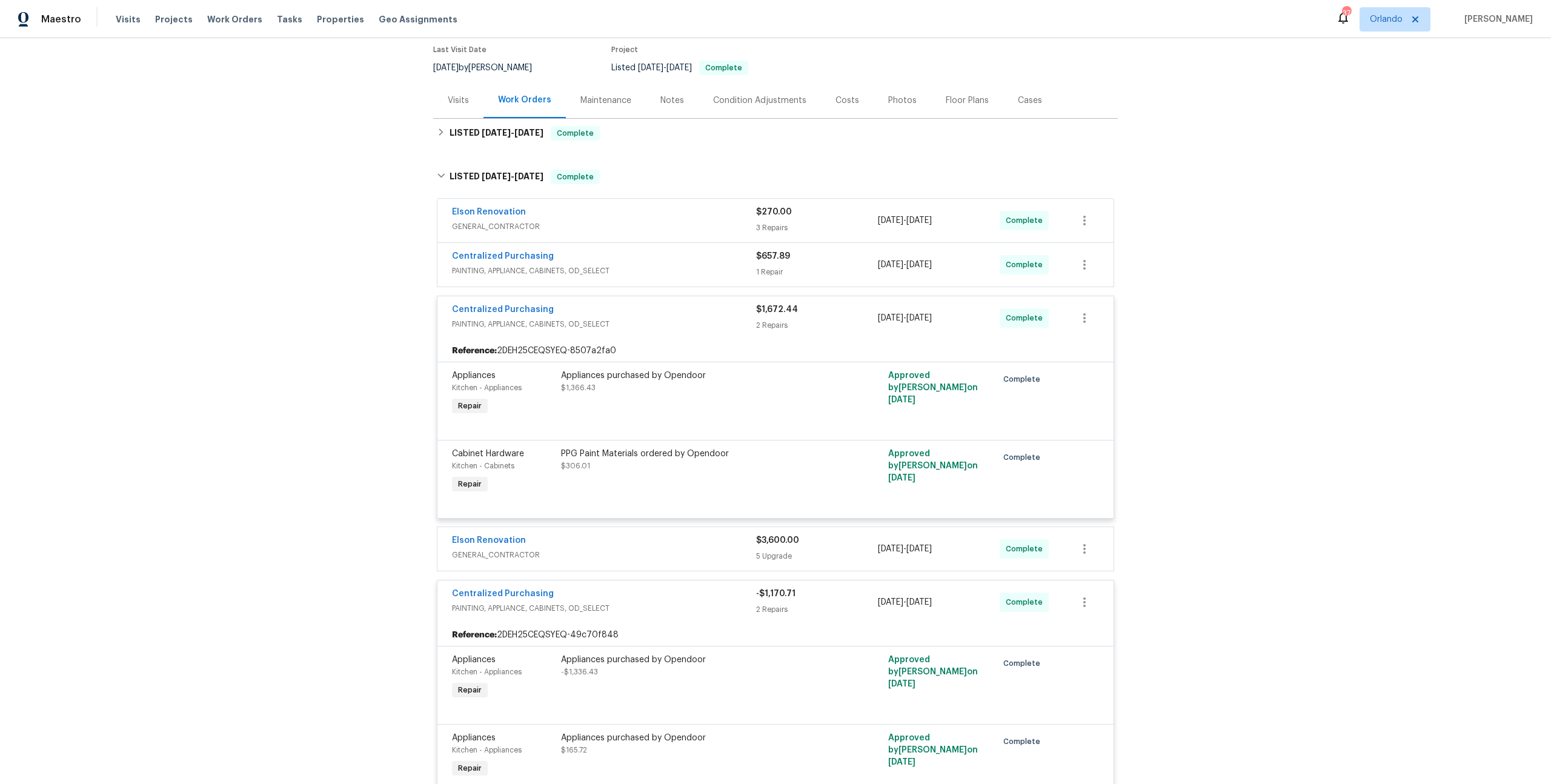
click at [662, 317] on div "Centralized Purchasing" at bounding box center [604, 310] width 304 height 15
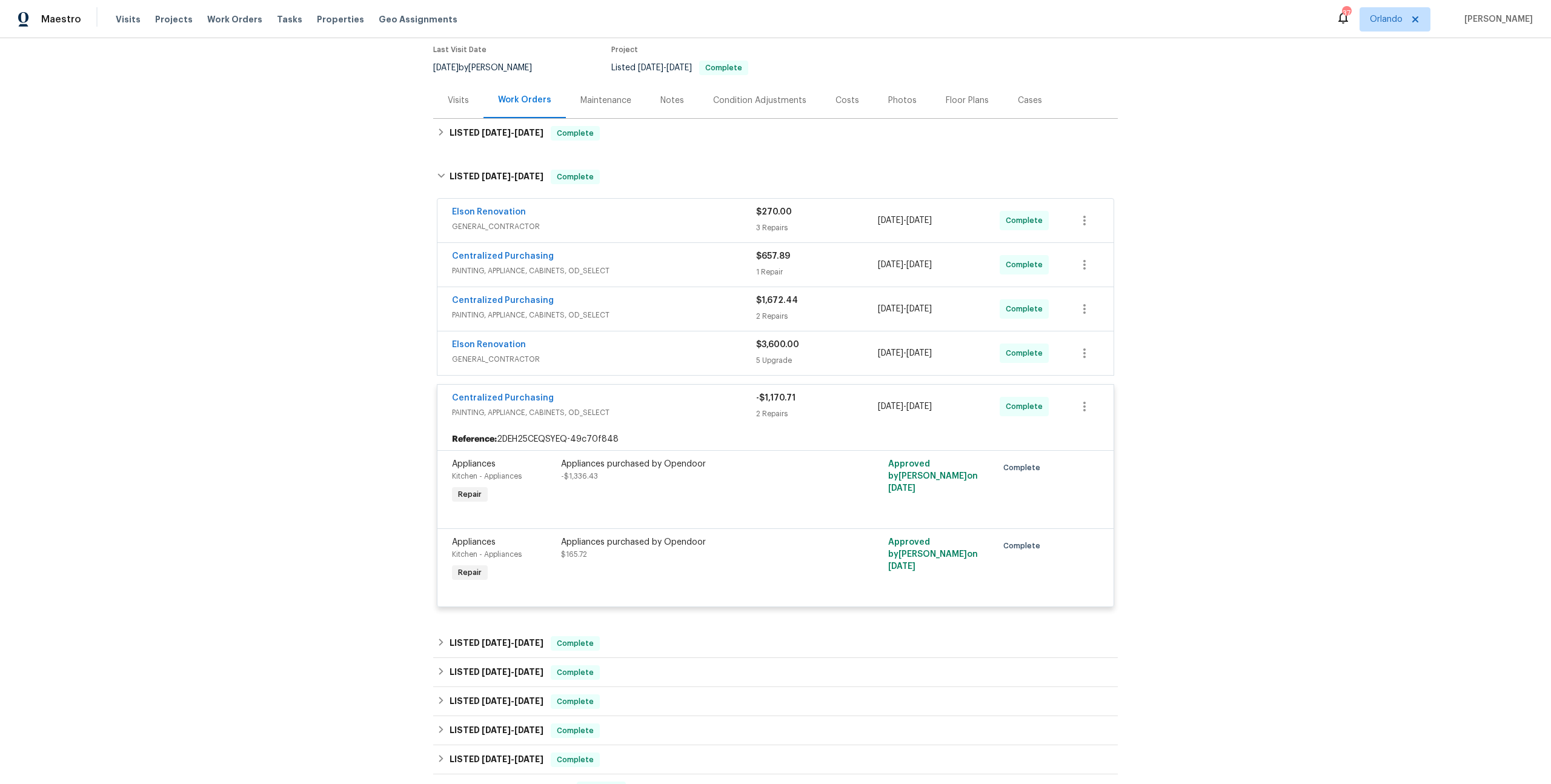
click at [658, 358] on span "GENERAL_CONTRACTOR" at bounding box center [604, 359] width 304 height 12
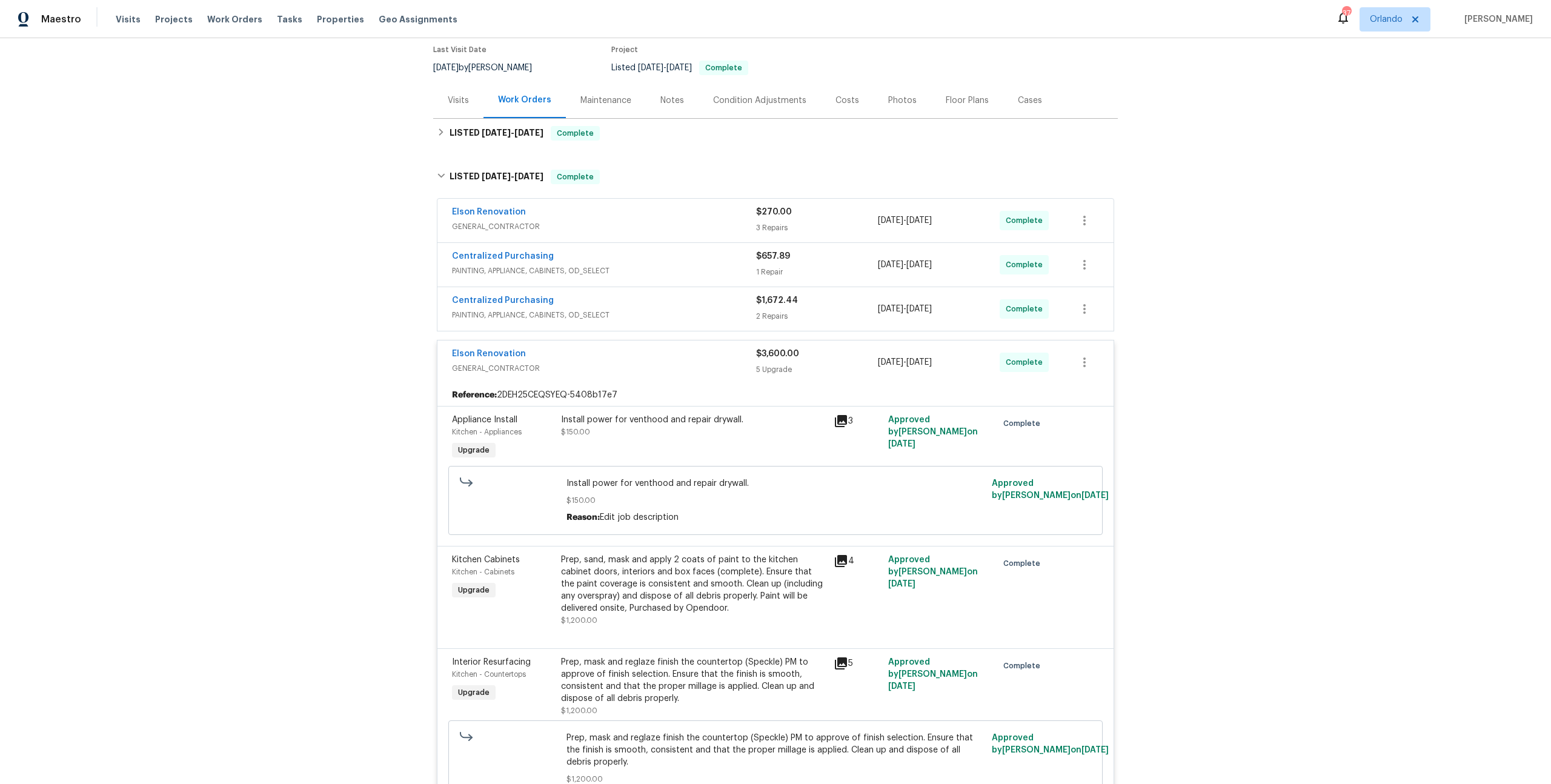
click at [658, 358] on div "Elson Renovation" at bounding box center [604, 355] width 304 height 15
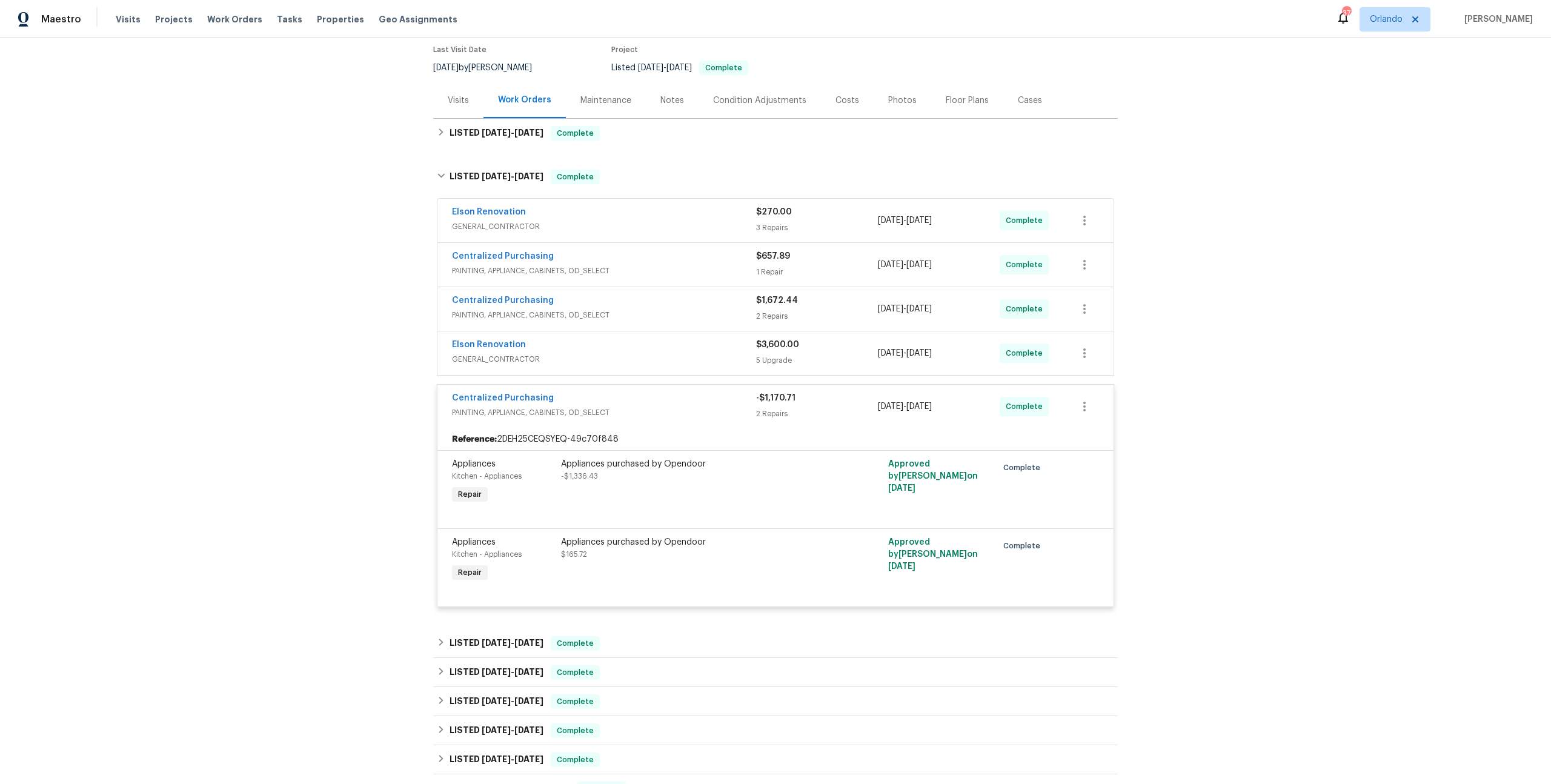
click at [667, 397] on div "Centralized Purchasing" at bounding box center [604, 399] width 304 height 15
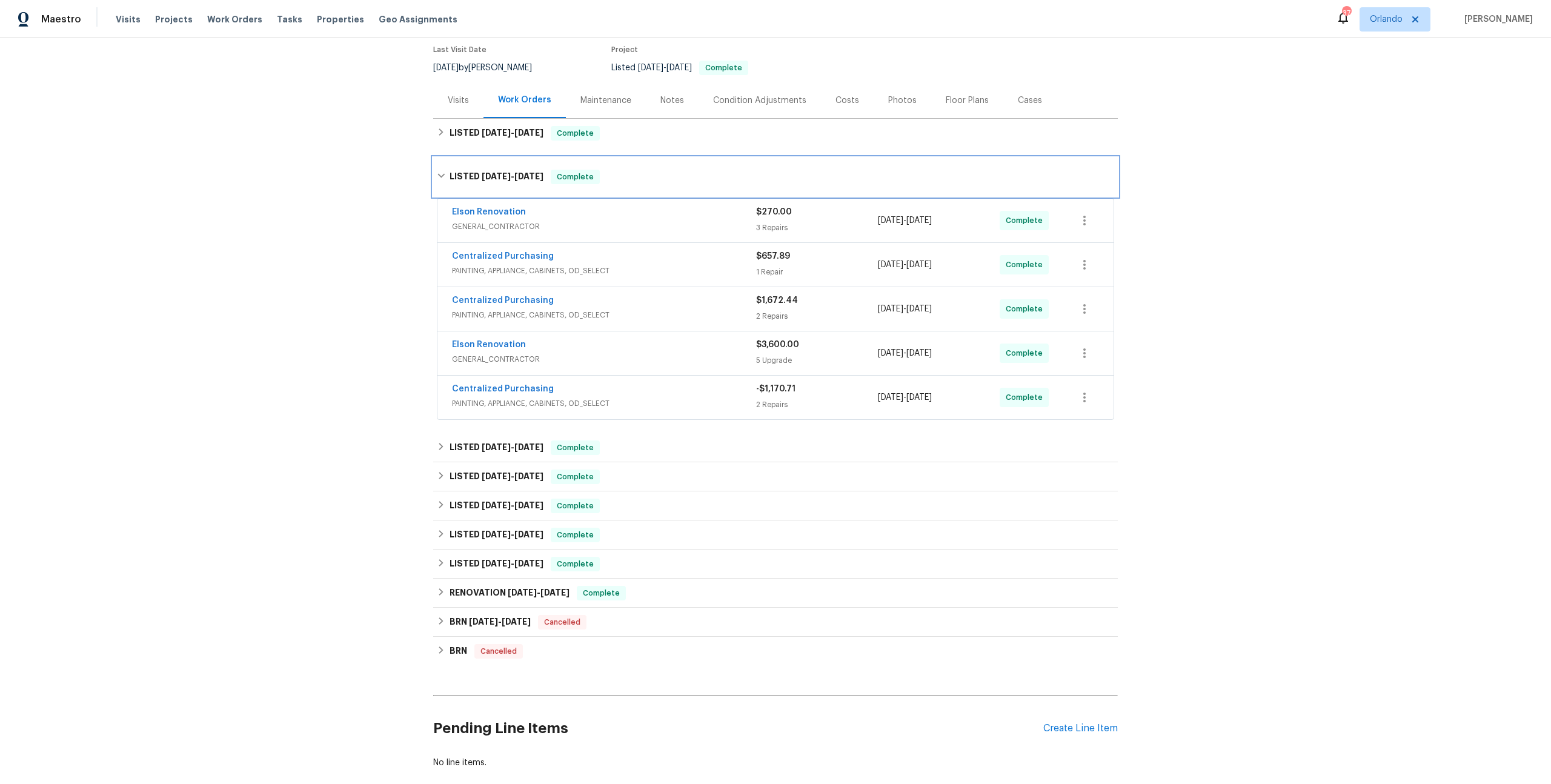
click at [620, 176] on div "LISTED [DATE] - [DATE] Complete" at bounding box center [776, 177] width 678 height 15
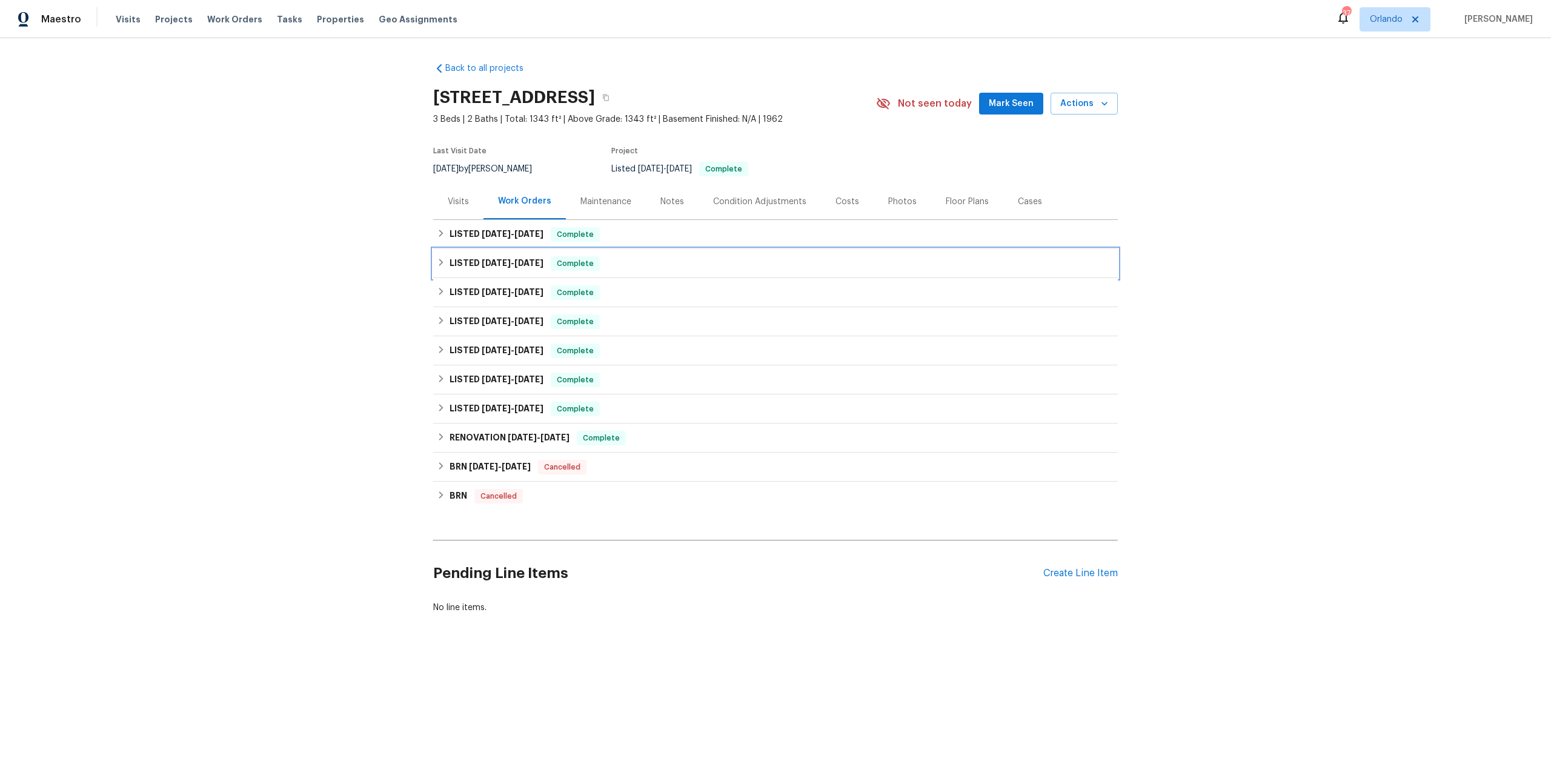
scroll to position [0, 0]
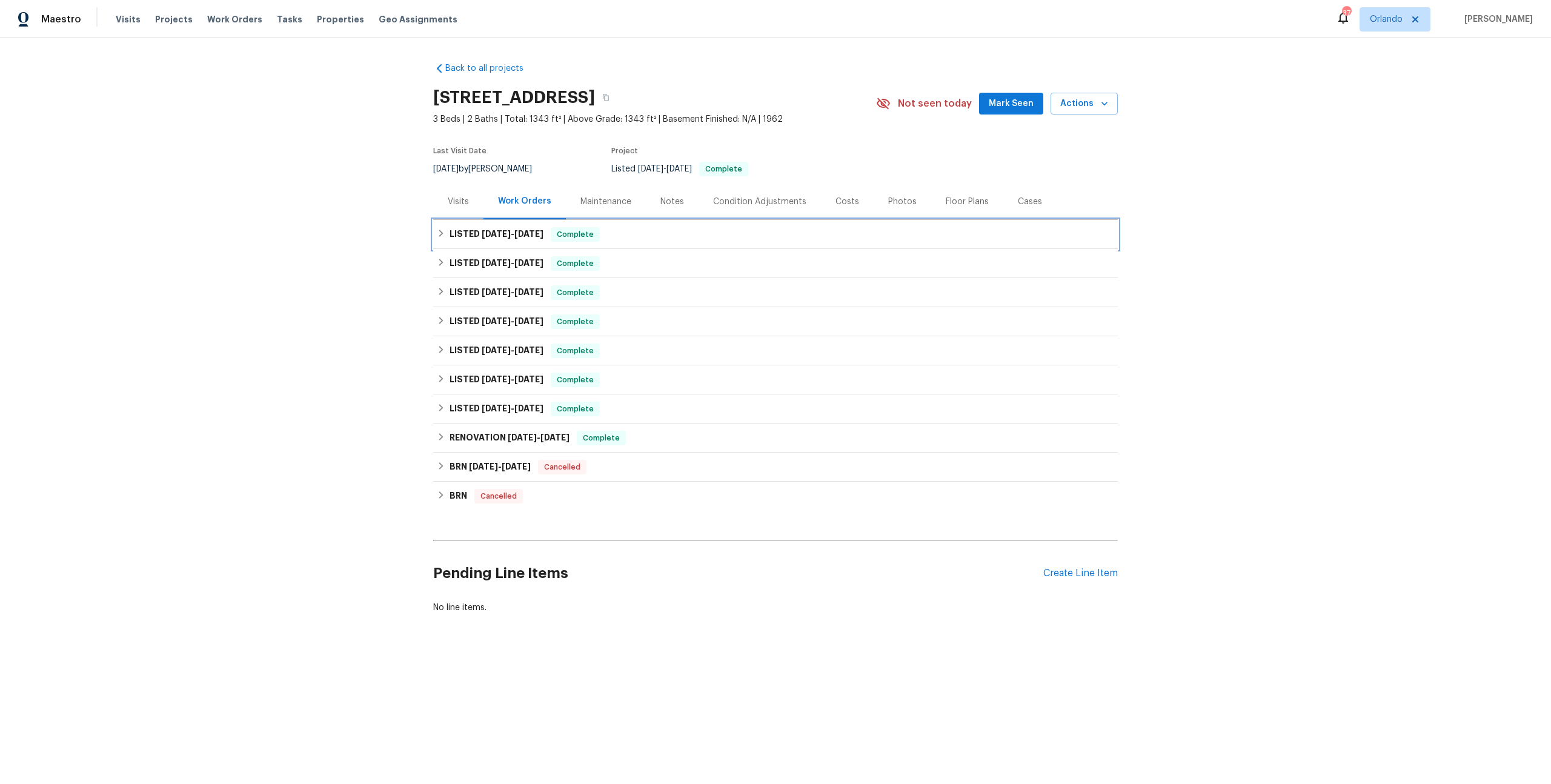
click at [511, 236] on span "[DATE] - [DATE]" at bounding box center [512, 234] width 62 height 9
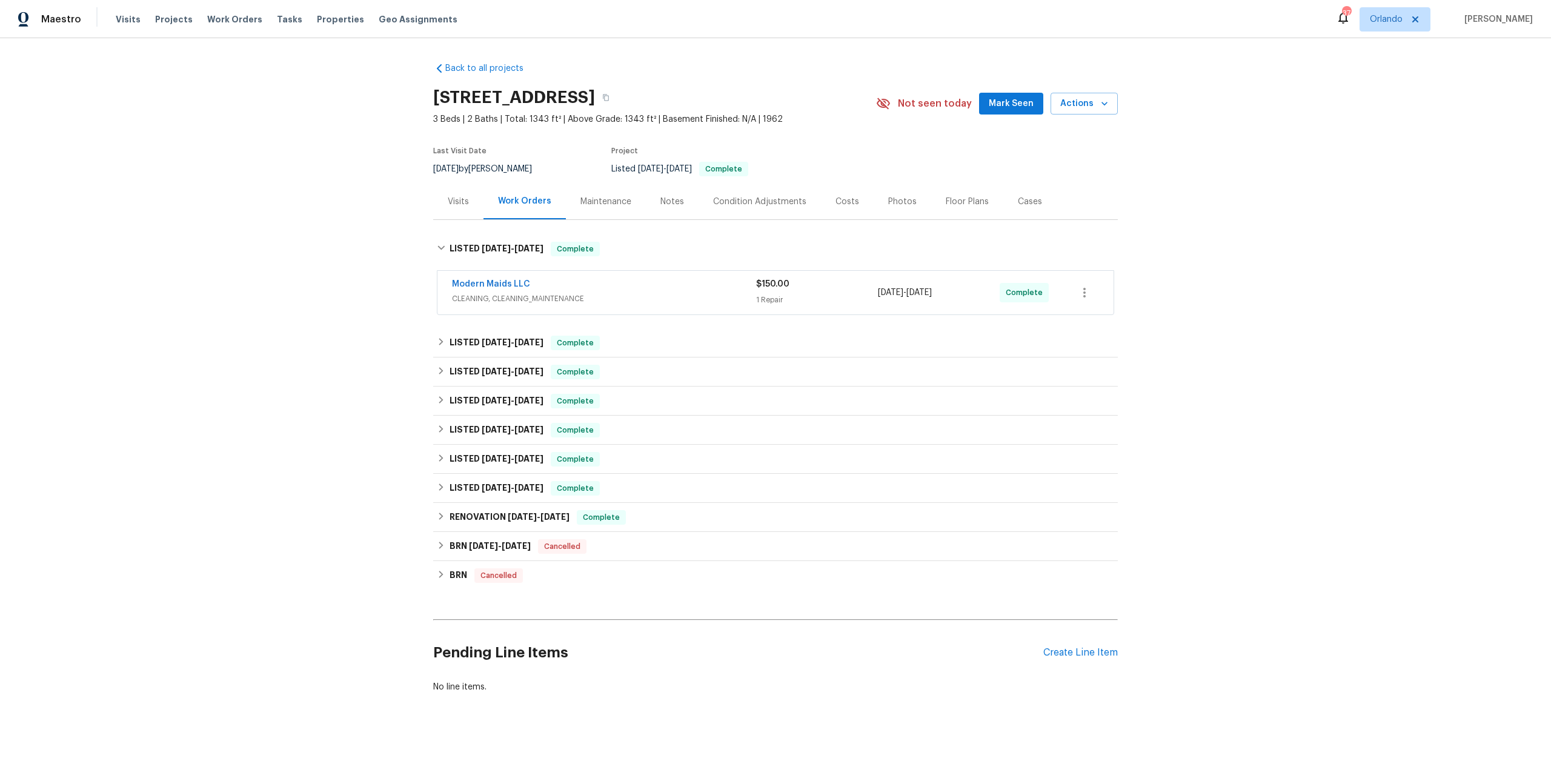
click at [613, 287] on div "Modern Maids LLC" at bounding box center [604, 285] width 304 height 15
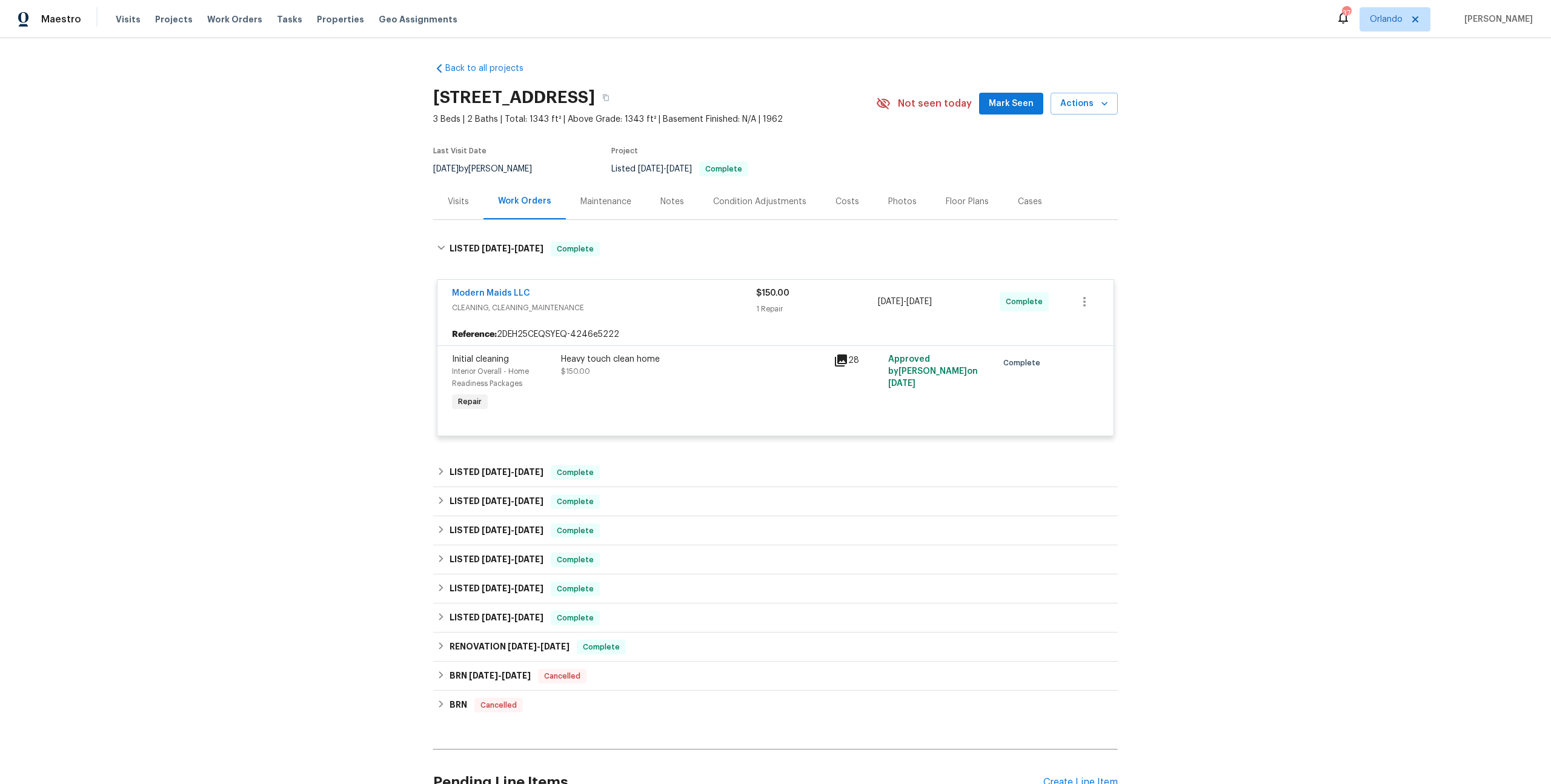
click at [643, 285] on div "Modern Maids LLC CLEANING, CLEANING_MAINTENANCE $150.00 1 Repair [DATE] - [DATE…" at bounding box center [776, 302] width 676 height 44
click at [513, 244] on span "[DATE] - [DATE]" at bounding box center [512, 249] width 62 height 9
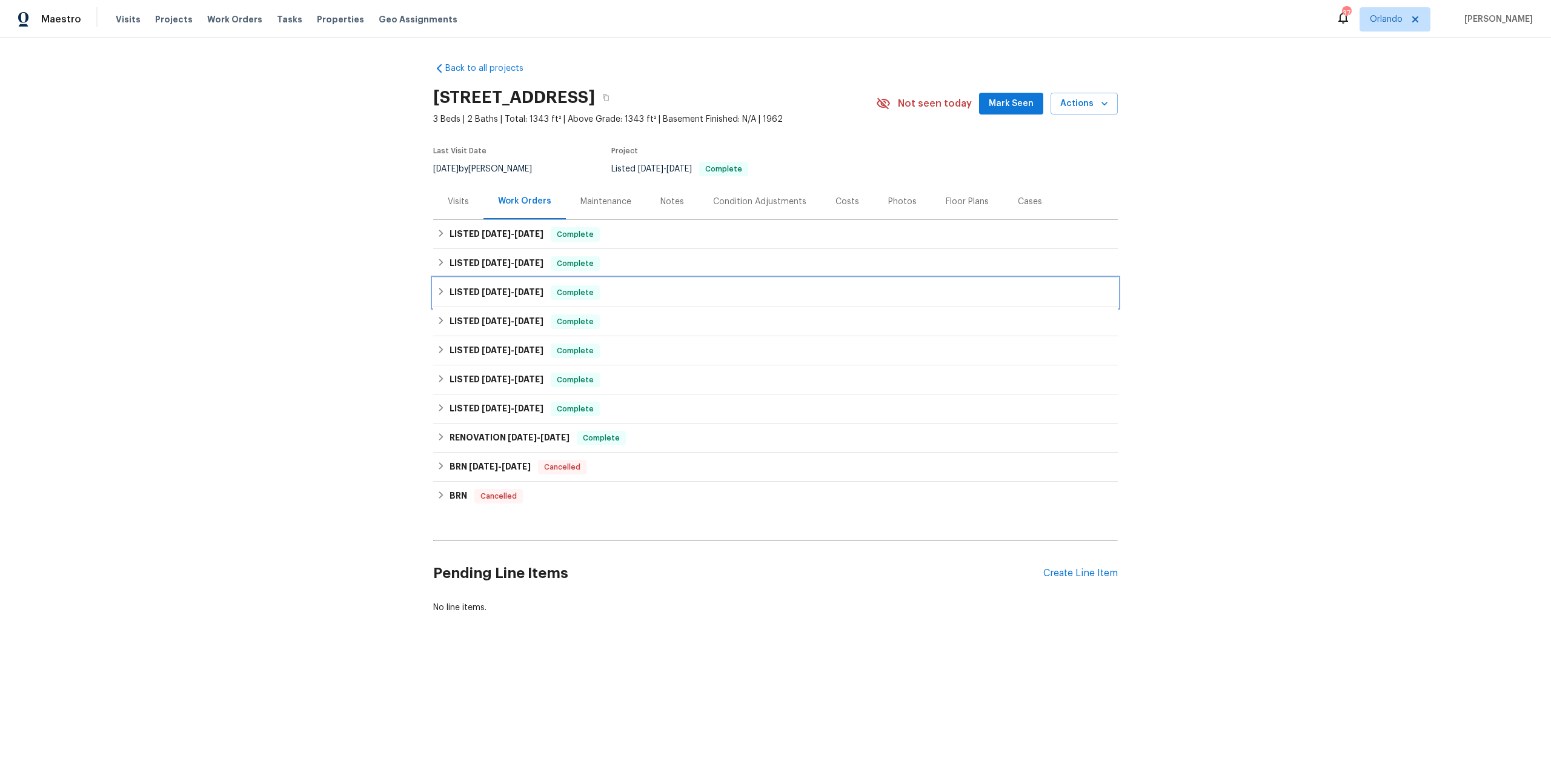
click at [509, 289] on span "[DATE] - [DATE]" at bounding box center [512, 292] width 62 height 9
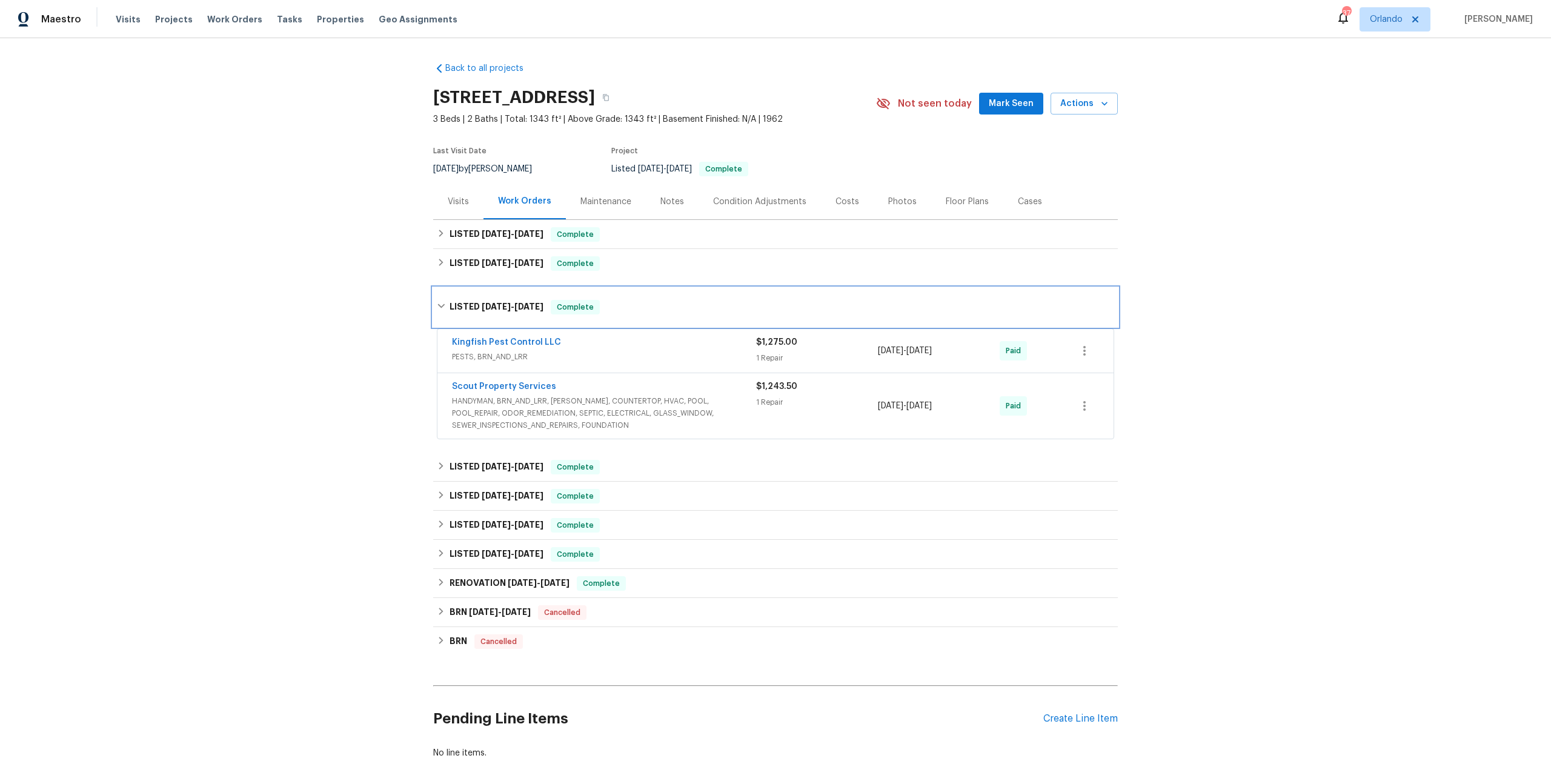
click at [509, 297] on div "LISTED [DATE] - [DATE] Complete" at bounding box center [776, 307] width 685 height 38
